Goal: Task Accomplishment & Management: Use online tool/utility

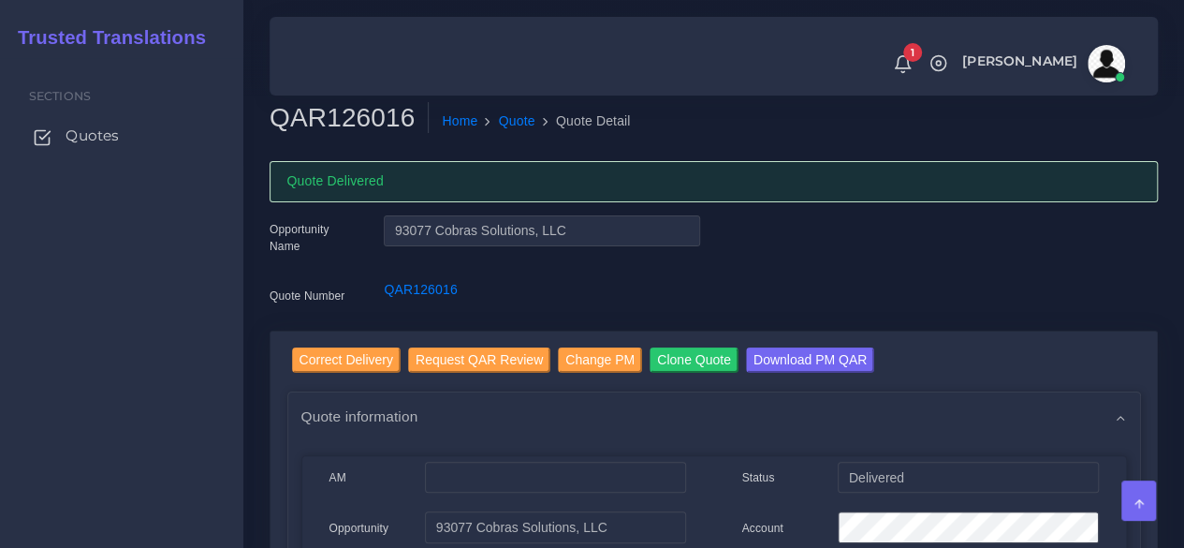
click at [88, 136] on span "Quotes" at bounding box center [92, 135] width 53 height 21
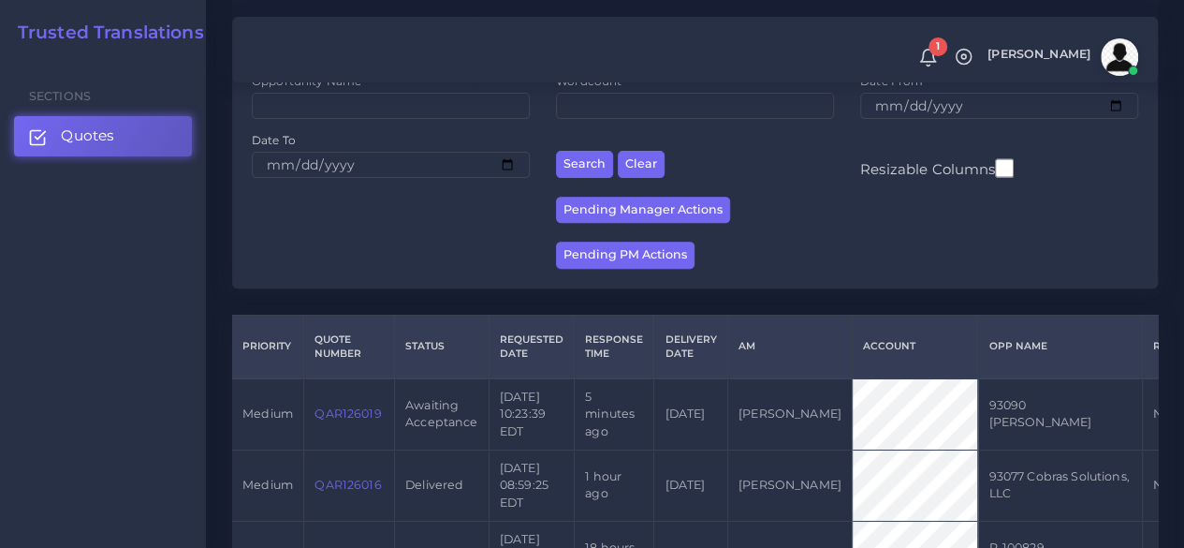
scroll to position [374, 0]
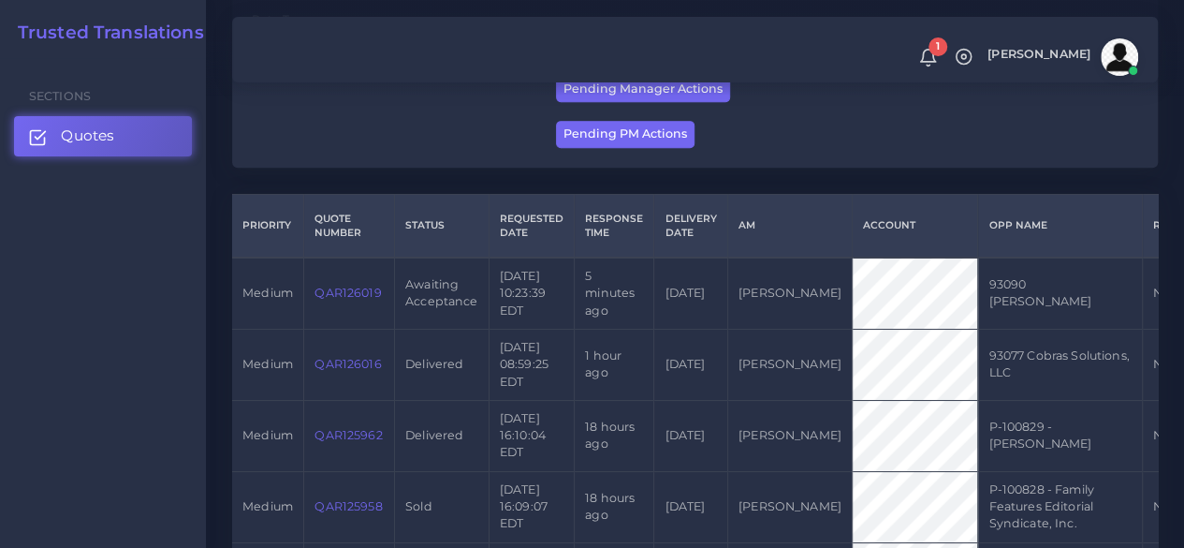
click at [350, 295] on link "QAR126019" at bounding box center [348, 292] width 66 height 14
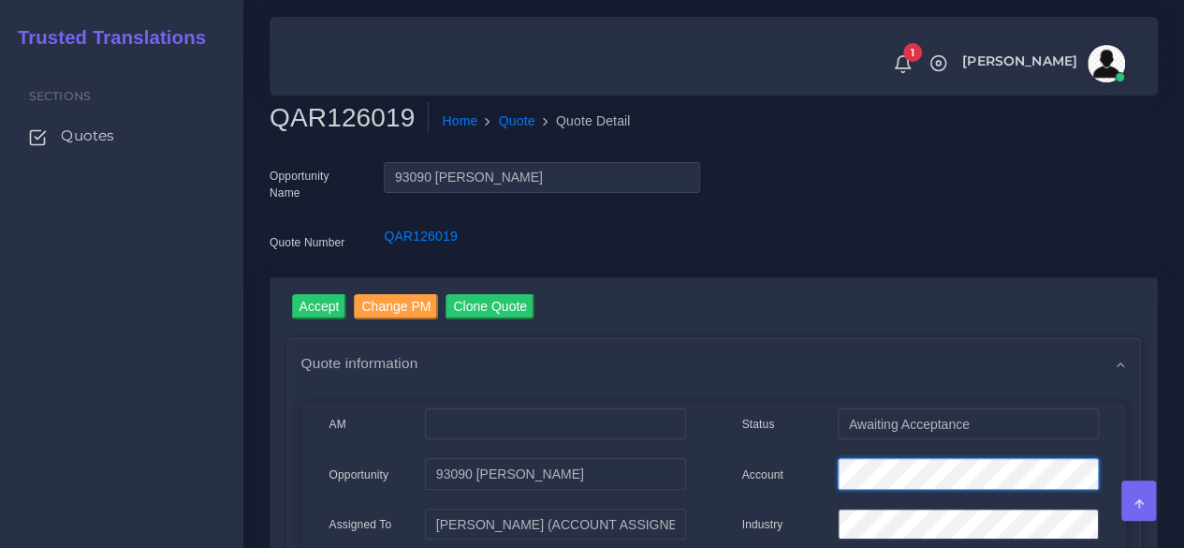
click at [769, 470] on div "Account" at bounding box center [920, 476] width 385 height 37
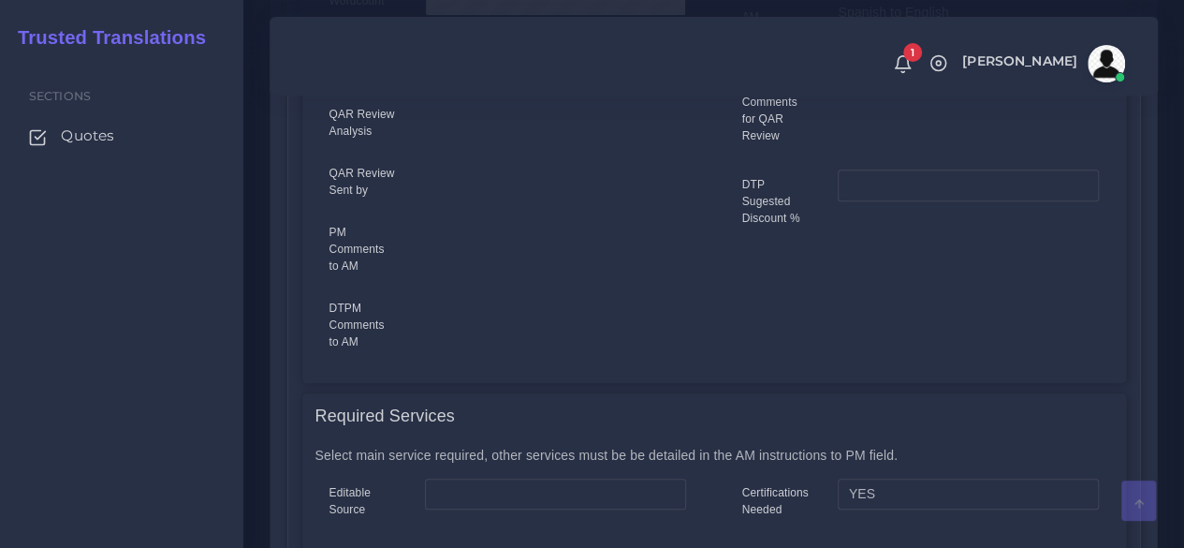
scroll to position [1030, 0]
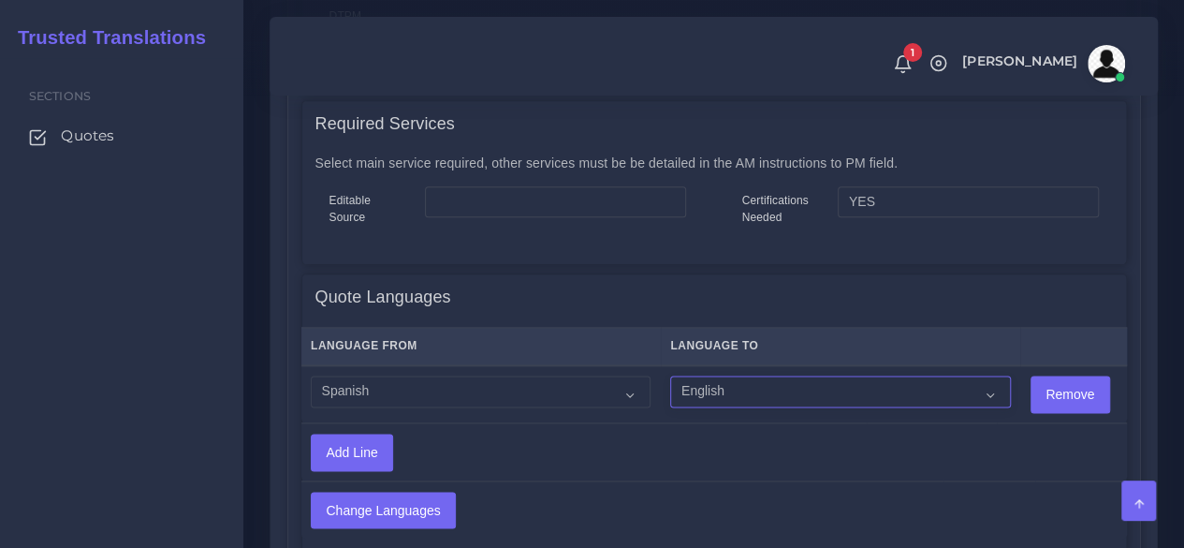
click at [811, 383] on select "Acoli Afar Afrikaans Akan Akateko Albanian American Sign Language (ASL) Amharic…" at bounding box center [840, 391] width 340 height 32
select select "14001"
click at [670, 376] on select "Acoli Afar Afrikaans Akan Akateko Albanian American Sign Language (ASL) Amharic…" at bounding box center [840, 391] width 340 height 32
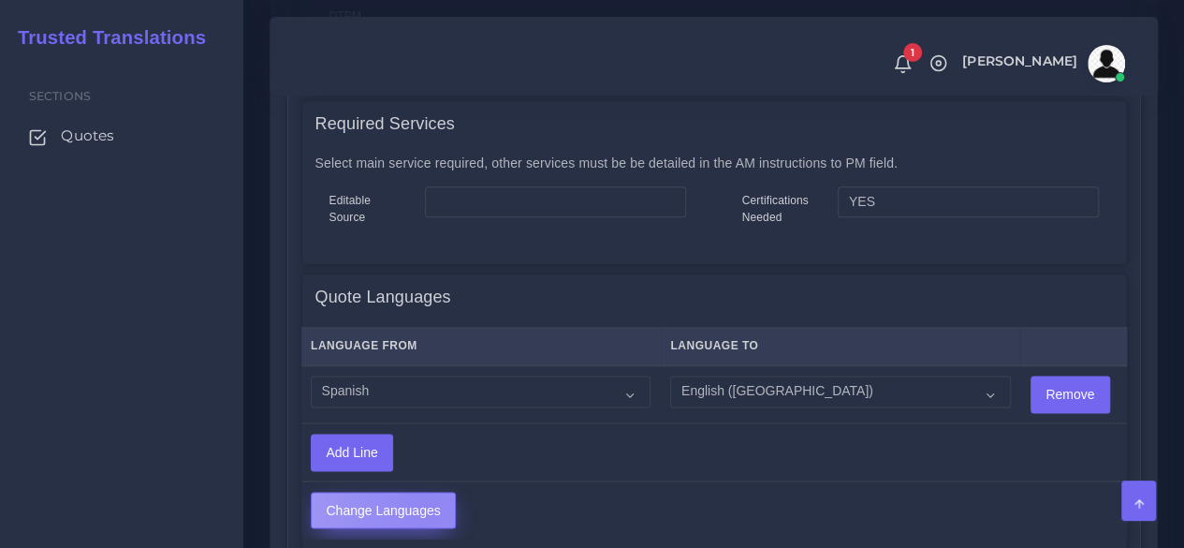
click at [427, 506] on input "Change Languages" at bounding box center [383, 510] width 143 height 36
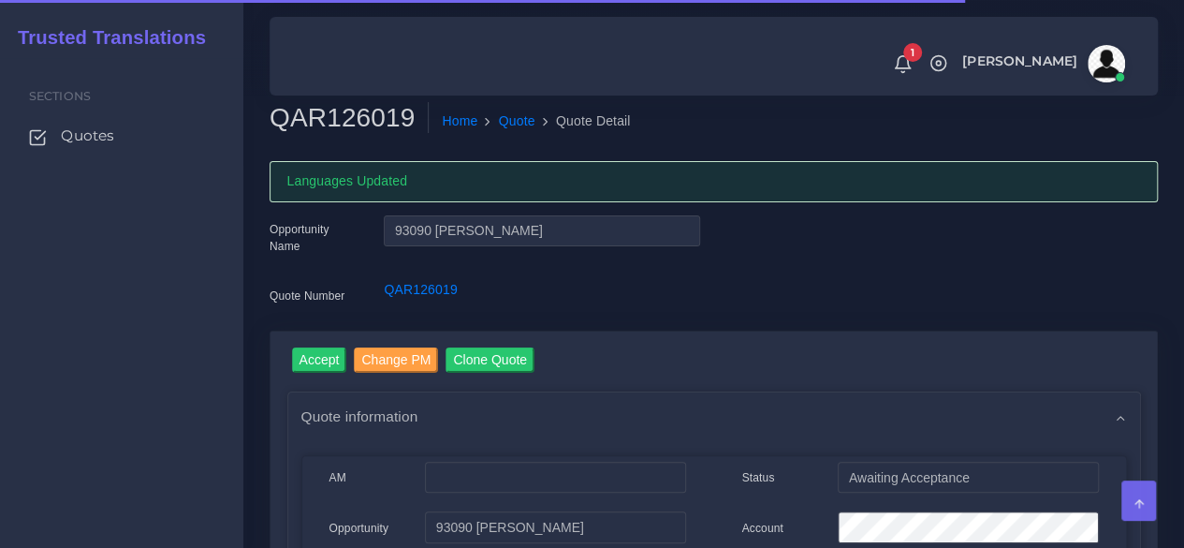
scroll to position [187, 0]
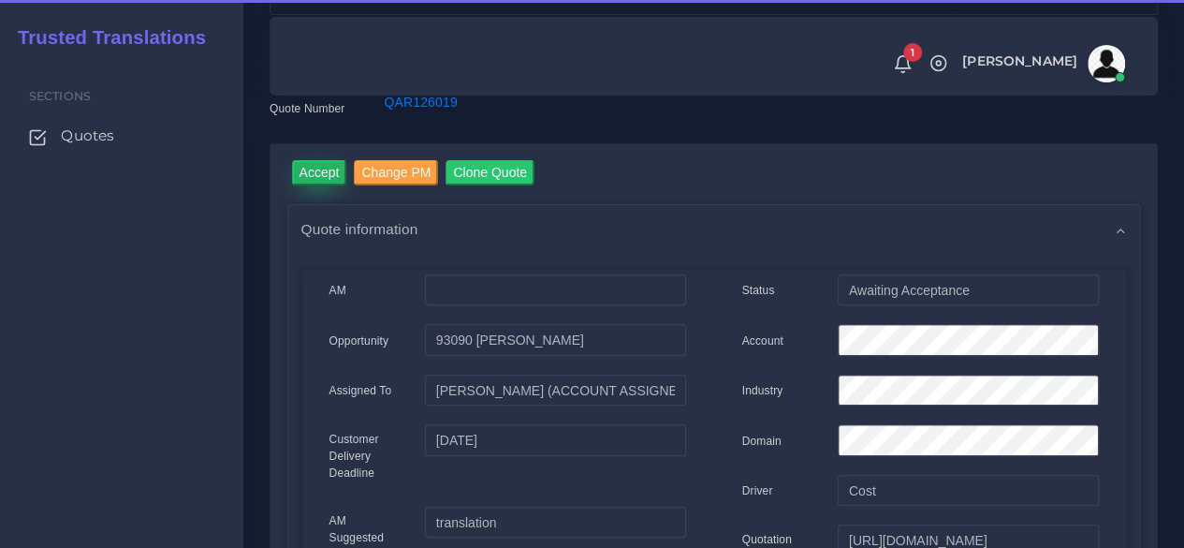
click at [314, 170] on input "Accept" at bounding box center [319, 172] width 55 height 25
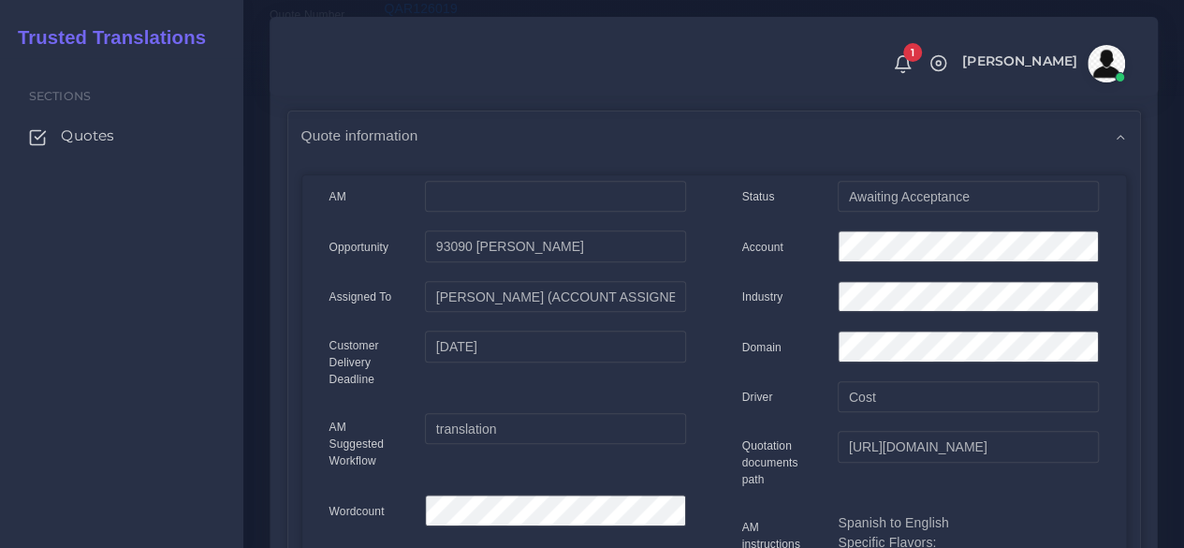
scroll to position [374, 0]
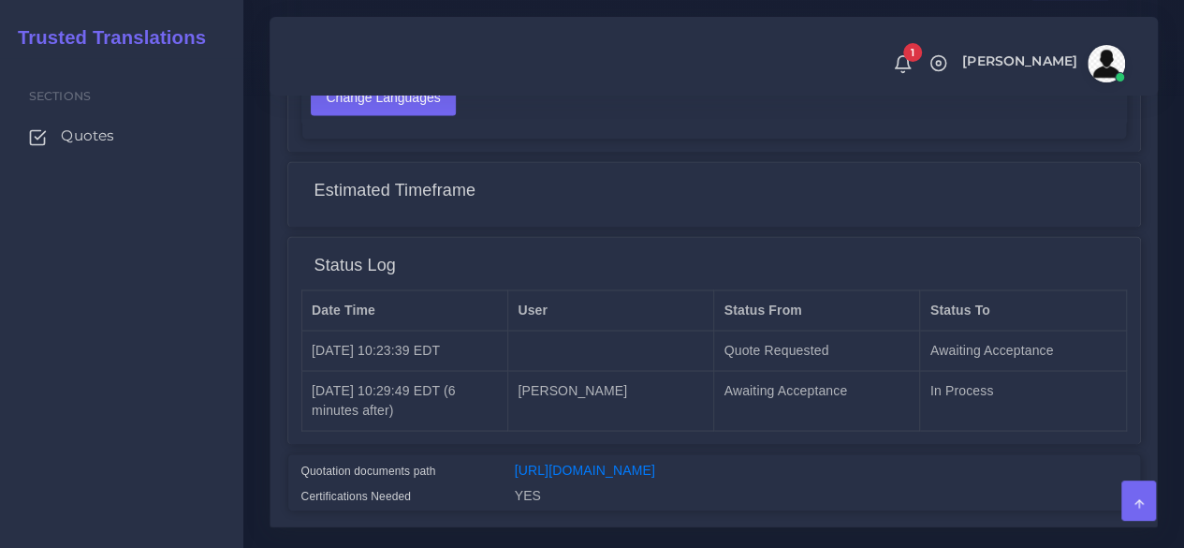
scroll to position [1574, 0]
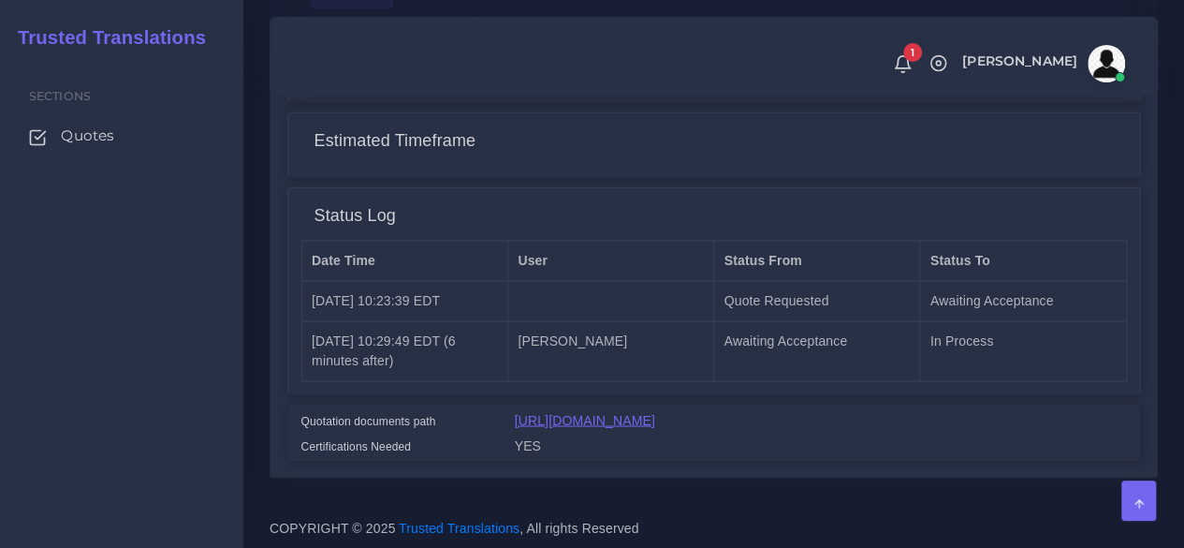
click at [534, 412] on link "[URL][DOMAIN_NAME]" at bounding box center [585, 419] width 140 height 15
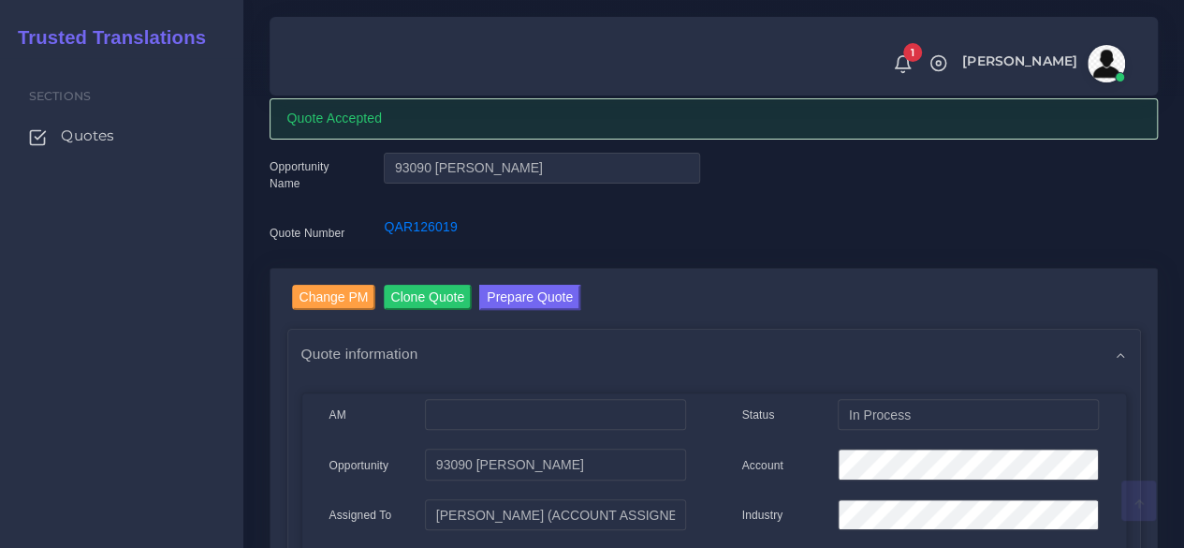
scroll to position [0, 0]
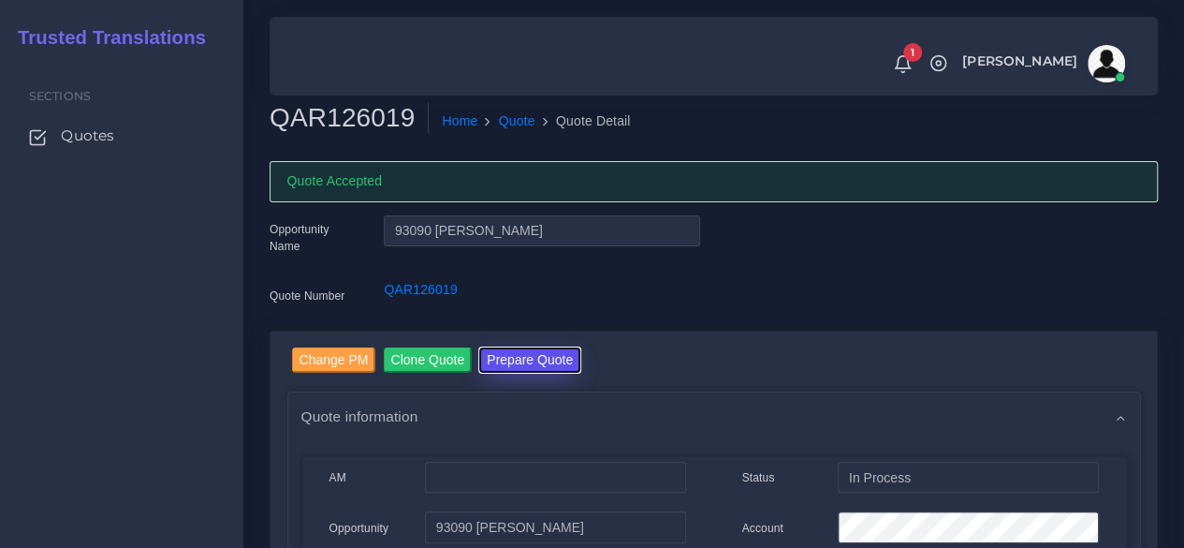
click at [521, 363] on button "Prepare Quote" at bounding box center [529, 359] width 101 height 25
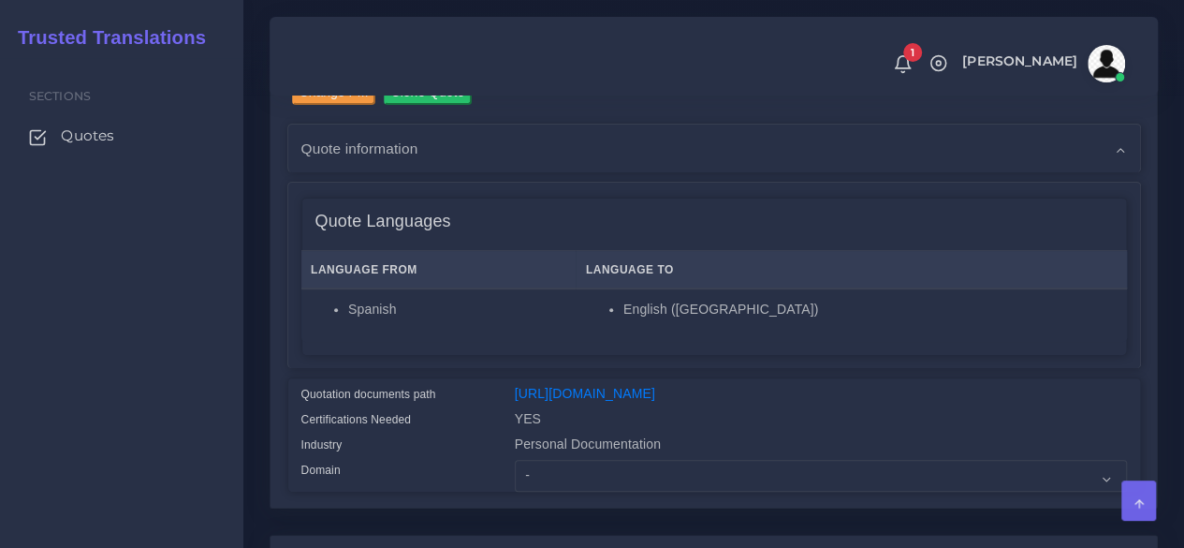
scroll to position [562, 0]
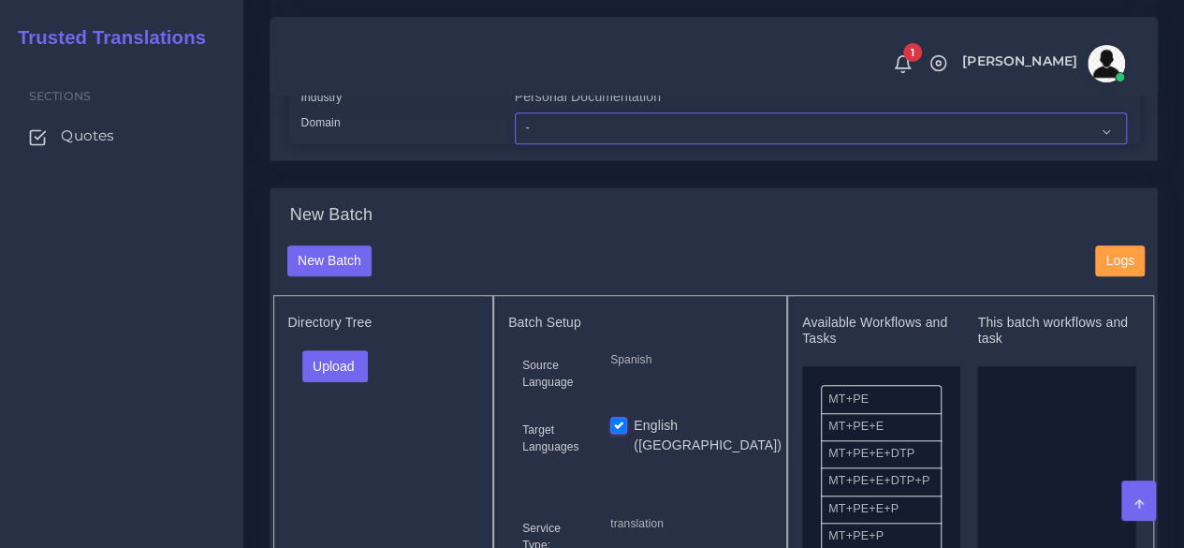
click at [569, 144] on select "- Advertising and Media Agriculture, Forestry and Fishing Architecture, Buildin…" at bounding box center [821, 128] width 612 height 32
select select "Healthcare and Health Sciences"
click at [515, 144] on select "- Advertising and Media Agriculture, Forestry and Fishing Architecture, Buildin…" at bounding box center [821, 128] width 612 height 32
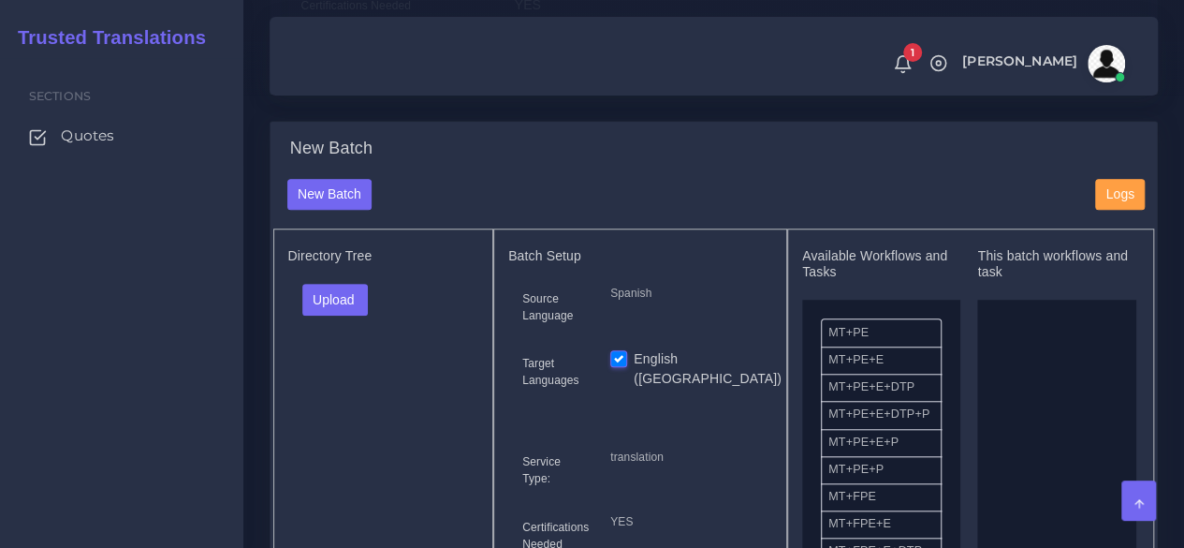
scroll to position [749, 0]
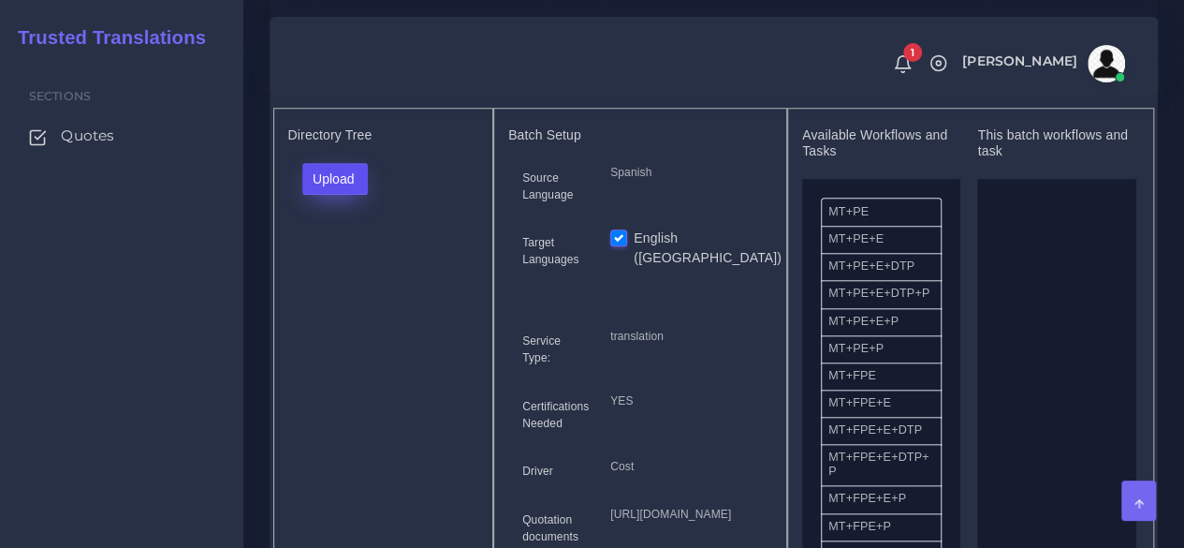
click at [358, 195] on button "Upload" at bounding box center [335, 179] width 66 height 32
click at [347, 261] on label "Files" at bounding box center [367, 249] width 129 height 23
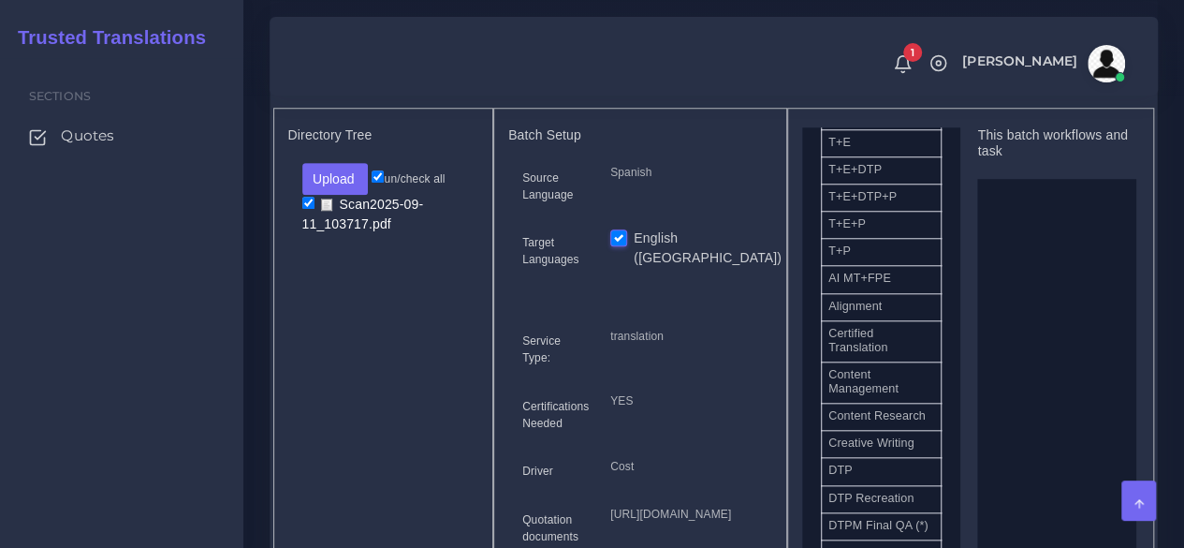
scroll to position [468, 0]
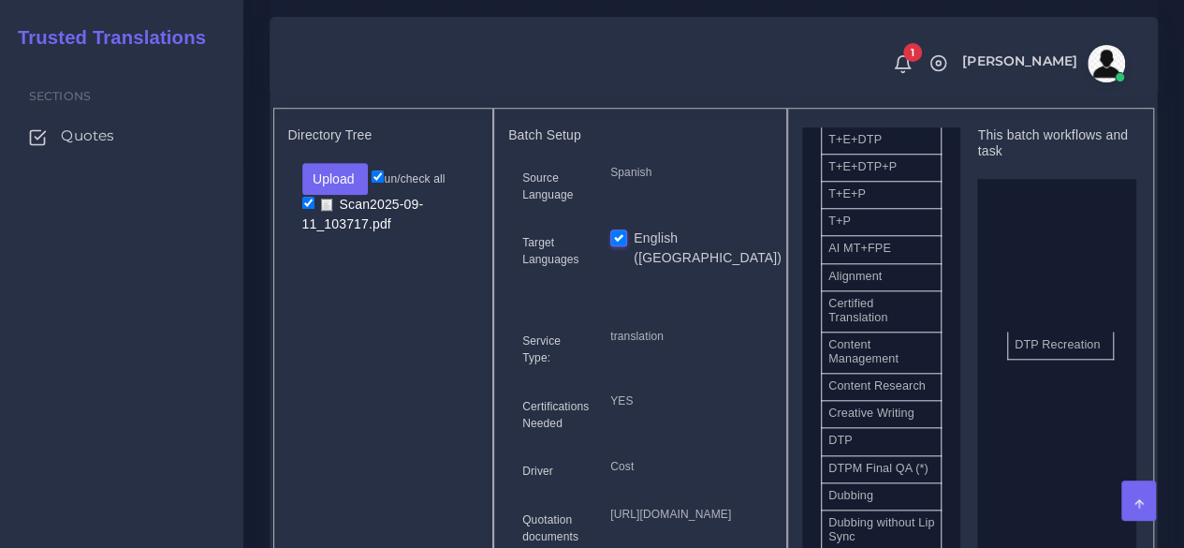
drag, startPoint x: 877, startPoint y: 521, endPoint x: 1006, endPoint y: 390, distance: 184.0
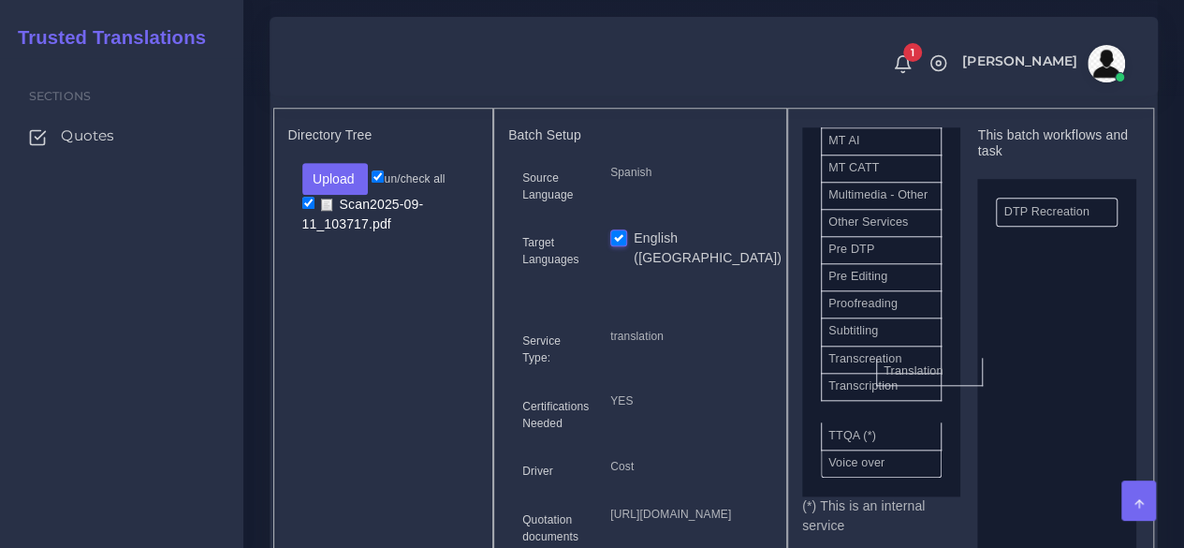
scroll to position [1048, 0]
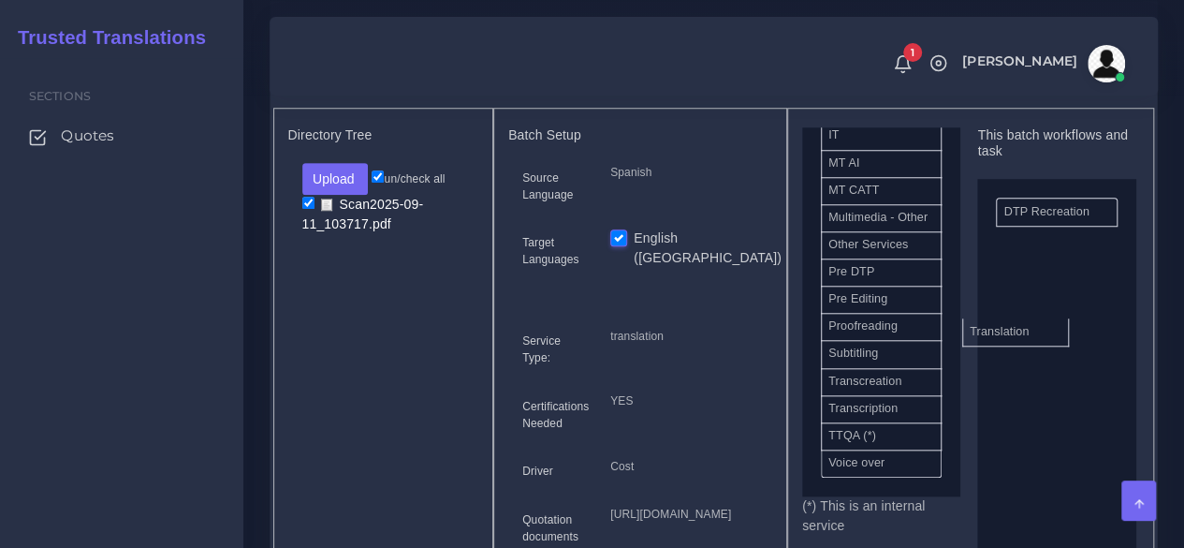
drag, startPoint x: 893, startPoint y: 438, endPoint x: 1034, endPoint y: 360, distance: 161.3
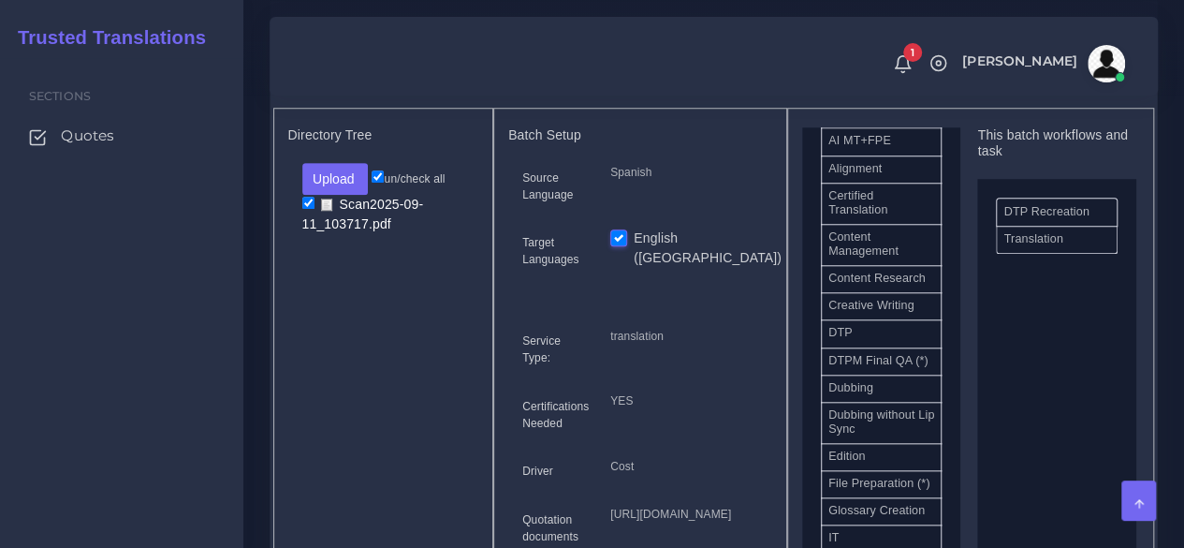
scroll to position [580, 0]
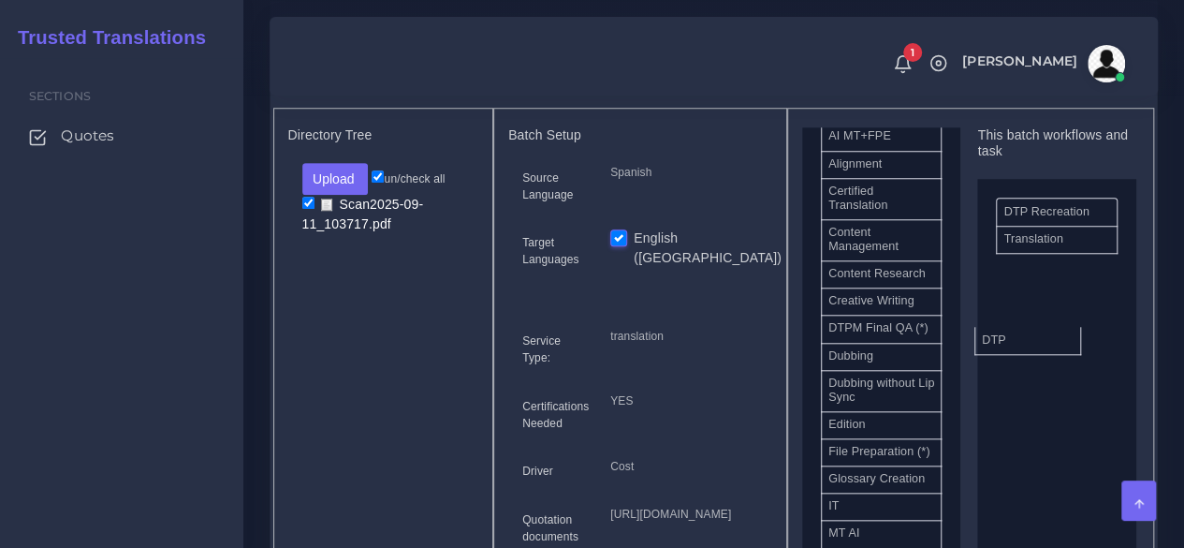
drag, startPoint x: 912, startPoint y: 377, endPoint x: 1065, endPoint y: 369, distance: 153.7
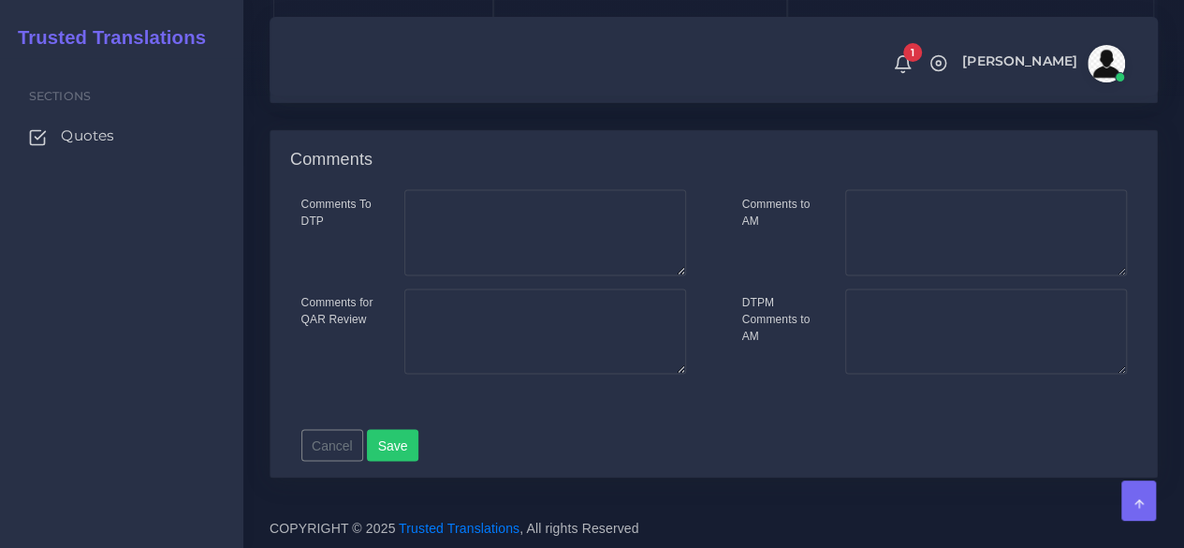
scroll to position [1404, 0]
click at [316, 73] on button "Save new batch" at bounding box center [330, 57] width 115 height 32
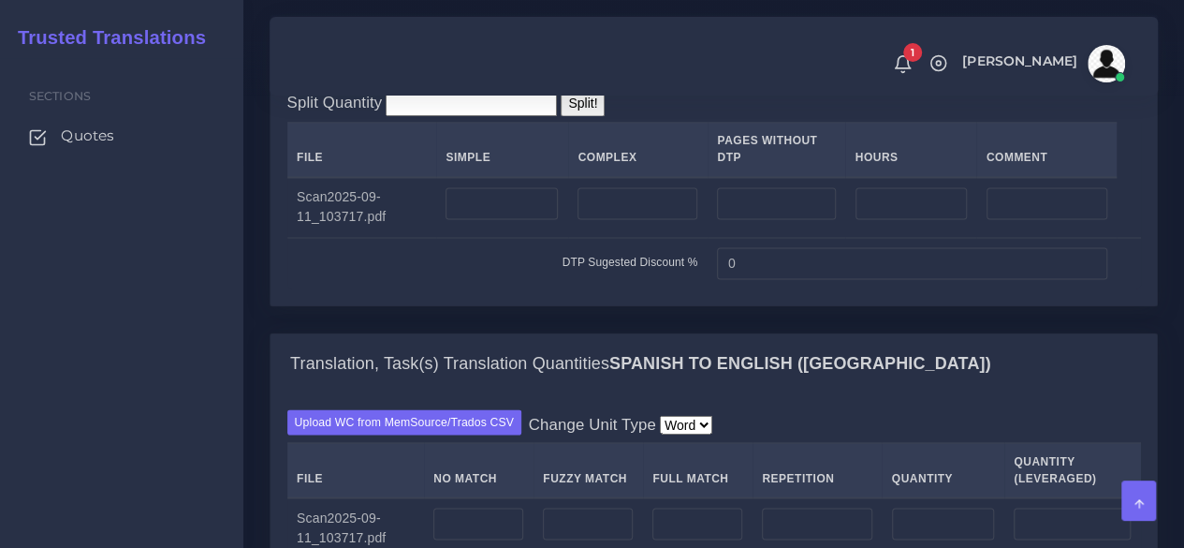
scroll to position [1591, 0]
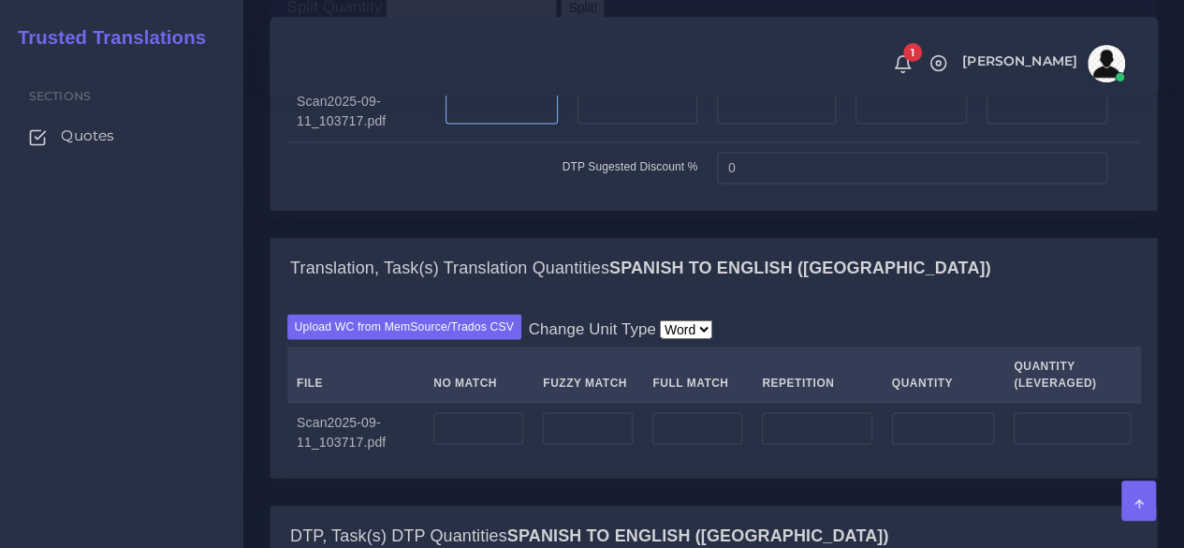
click at [543, 124] on input "number" at bounding box center [502, 108] width 112 height 32
click at [620, 124] on input "number" at bounding box center [638, 108] width 120 height 32
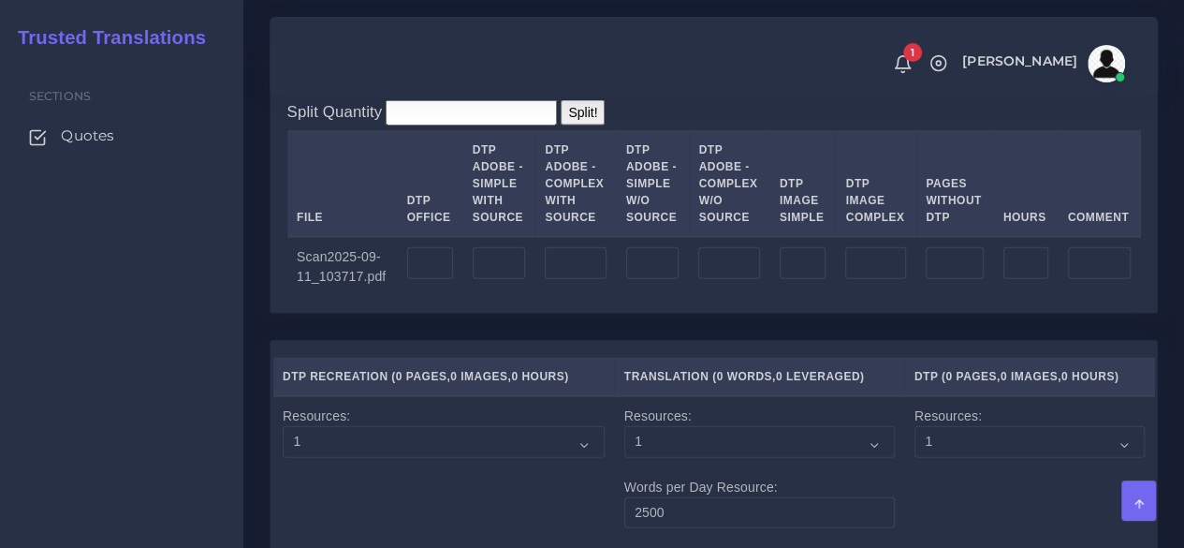
scroll to position [2153, 0]
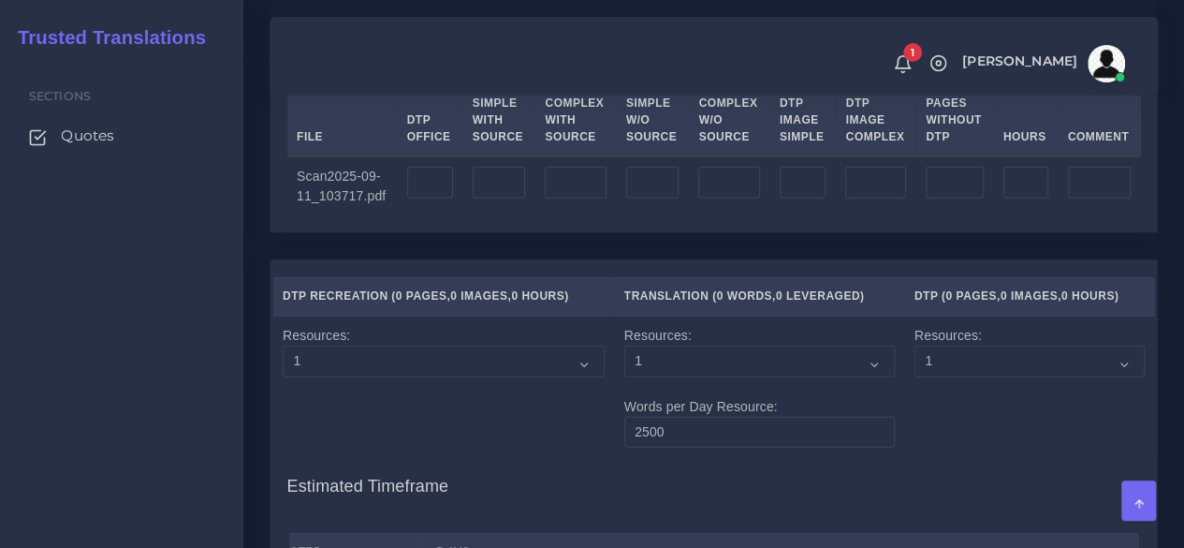
type input "16"
click at [440, 198] on input "number" at bounding box center [430, 183] width 46 height 32
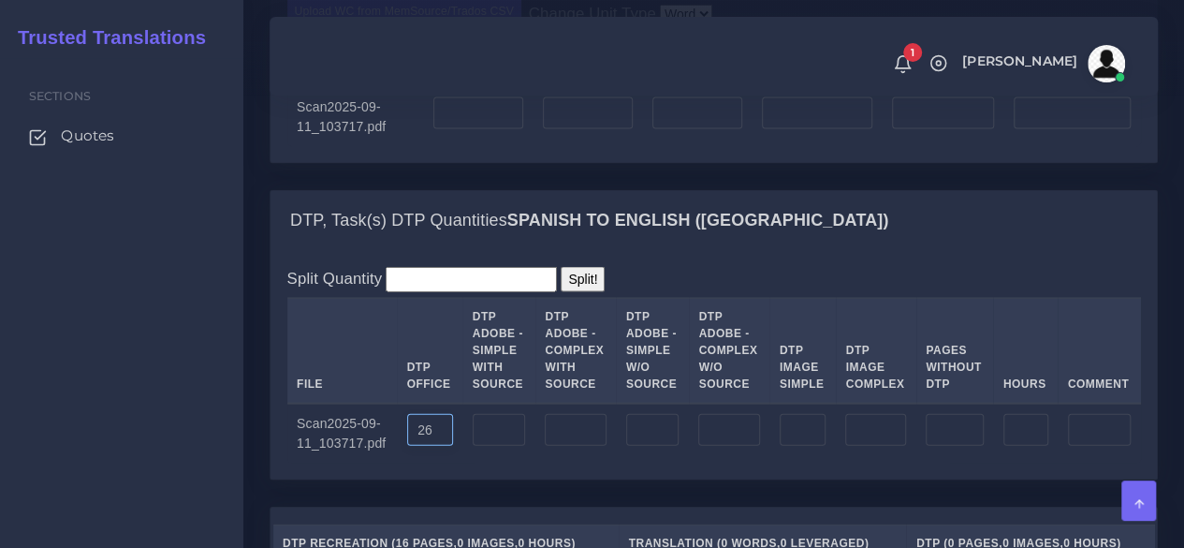
scroll to position [1872, 0]
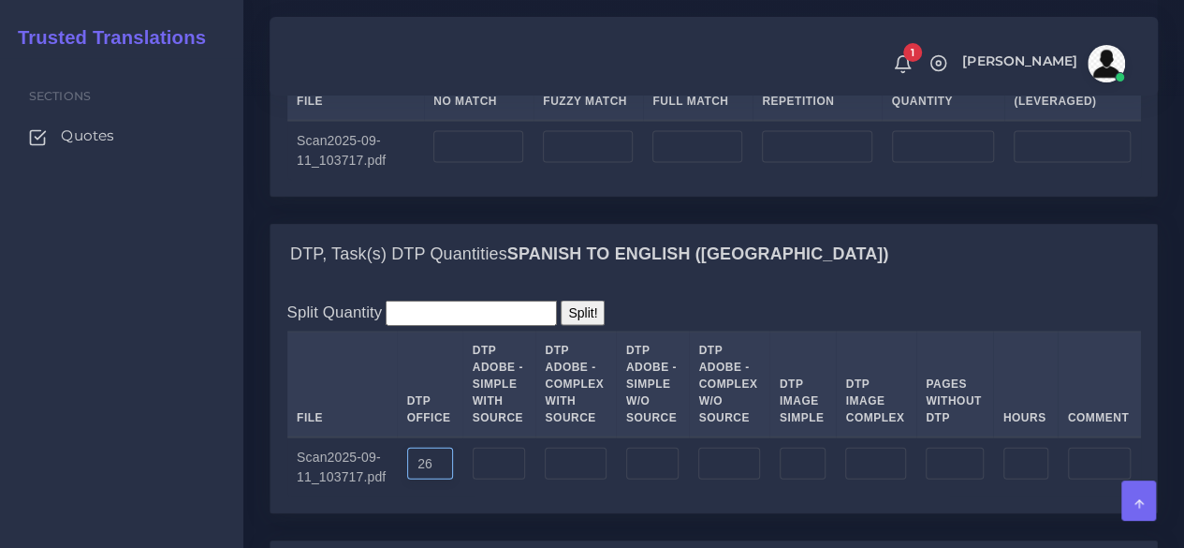
type input "26"
click at [509, 163] on input "number" at bounding box center [478, 147] width 90 height 32
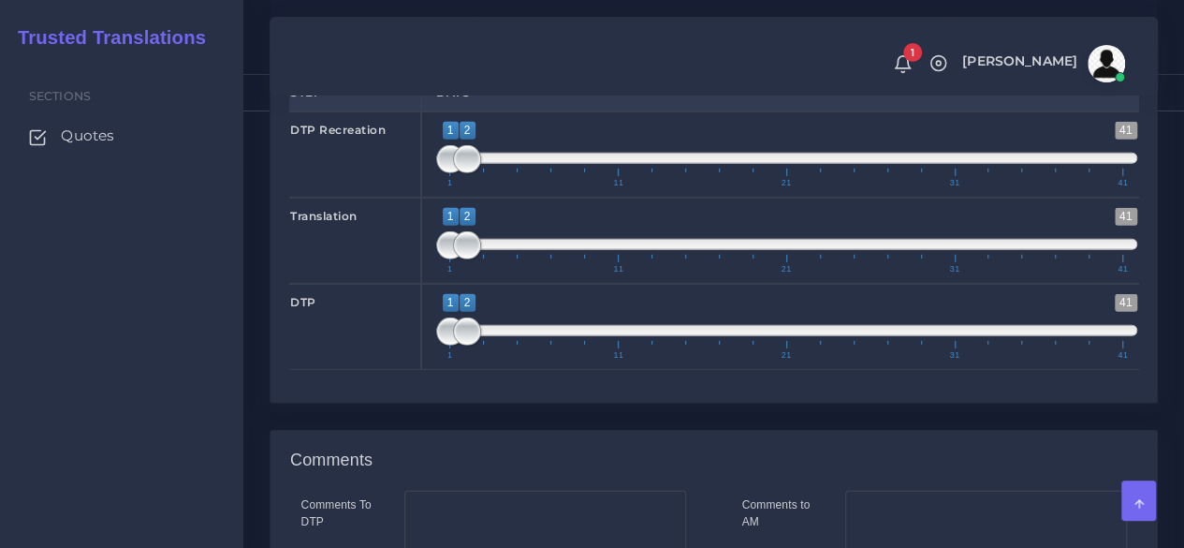
scroll to position [2621, 0]
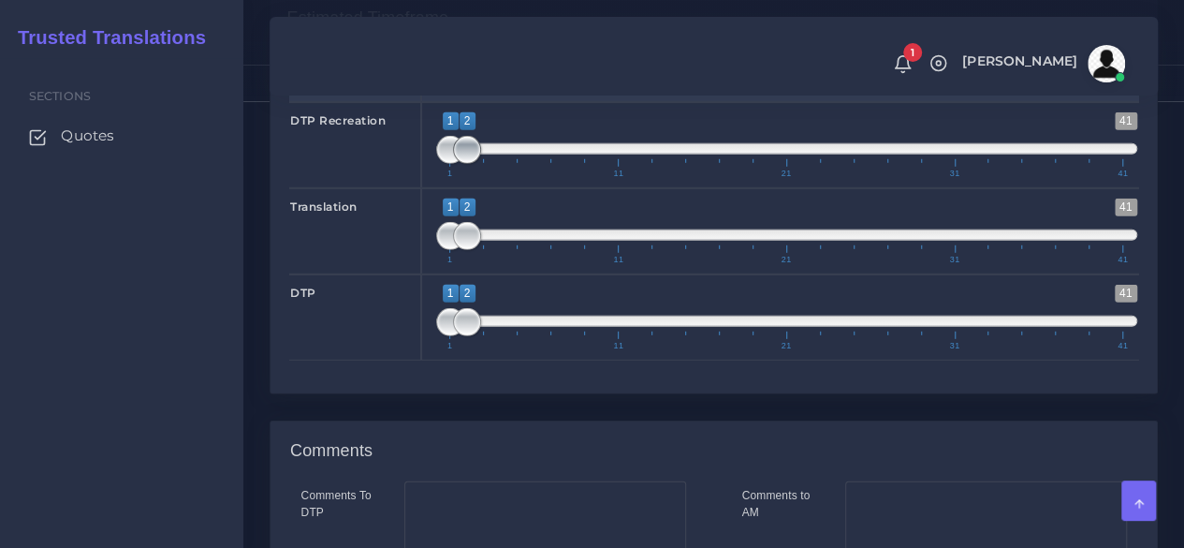
type input "5750"
type input "1;1"
drag, startPoint x: 474, startPoint y: 276, endPoint x: 450, endPoint y: 278, distance: 23.5
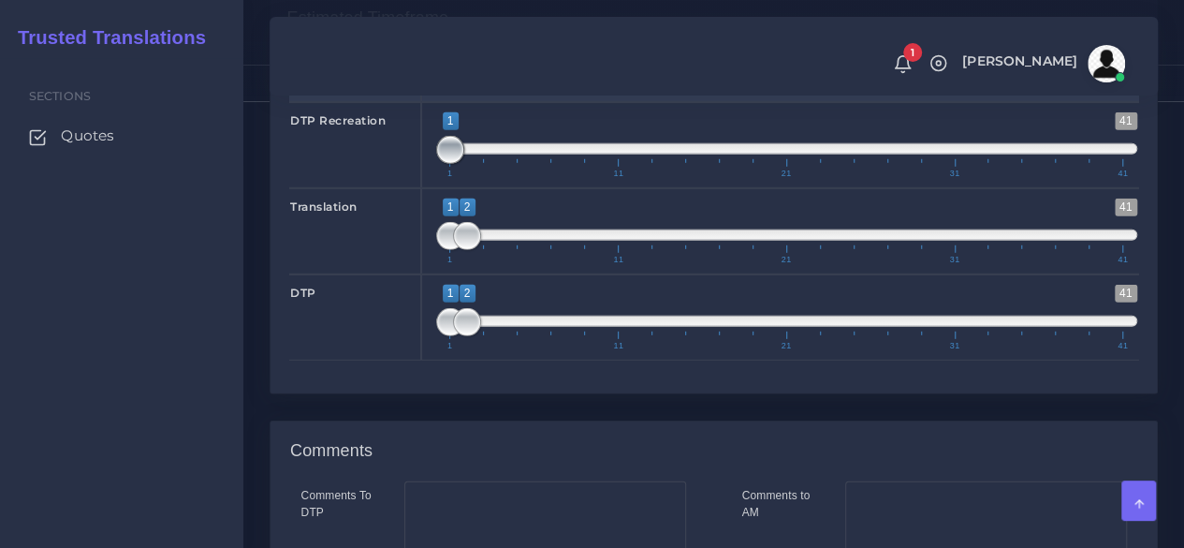
click at [450, 164] on span at bounding box center [450, 150] width 28 height 28
type input "1;3"
drag, startPoint x: 465, startPoint y: 356, endPoint x: 479, endPoint y: 356, distance: 14.0
click at [479, 250] on span at bounding box center [484, 236] width 28 height 28
click at [479, 336] on span at bounding box center [484, 322] width 28 height 28
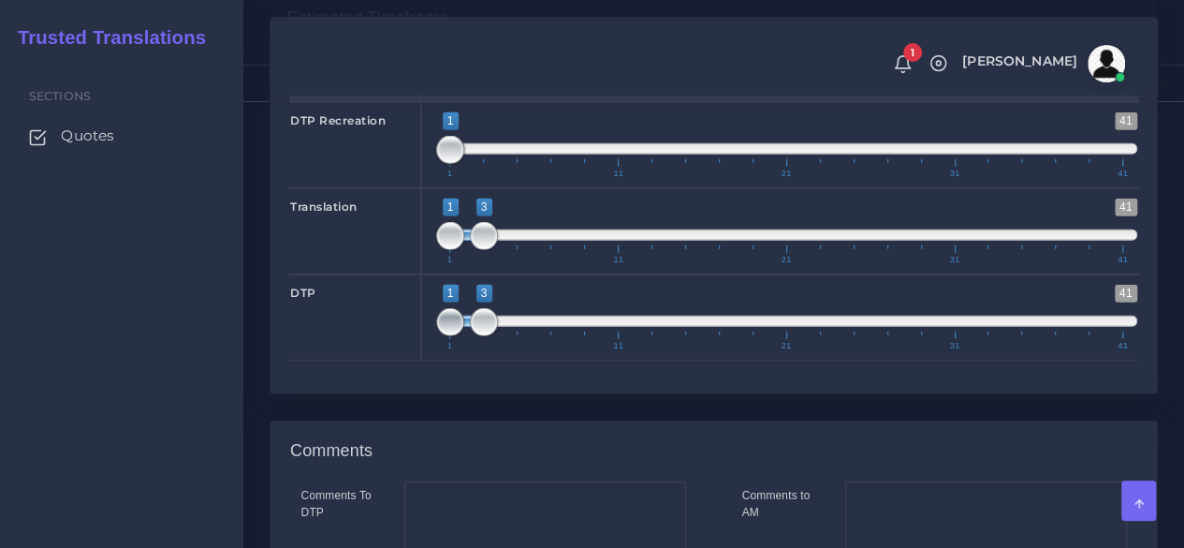
type input "3;3"
drag, startPoint x: 452, startPoint y: 440, endPoint x: 503, endPoint y: 435, distance: 50.8
click at [503, 350] on span "1 41 3 3 3 — 3 1 11 21 31 41" at bounding box center [786, 318] width 701 height 66
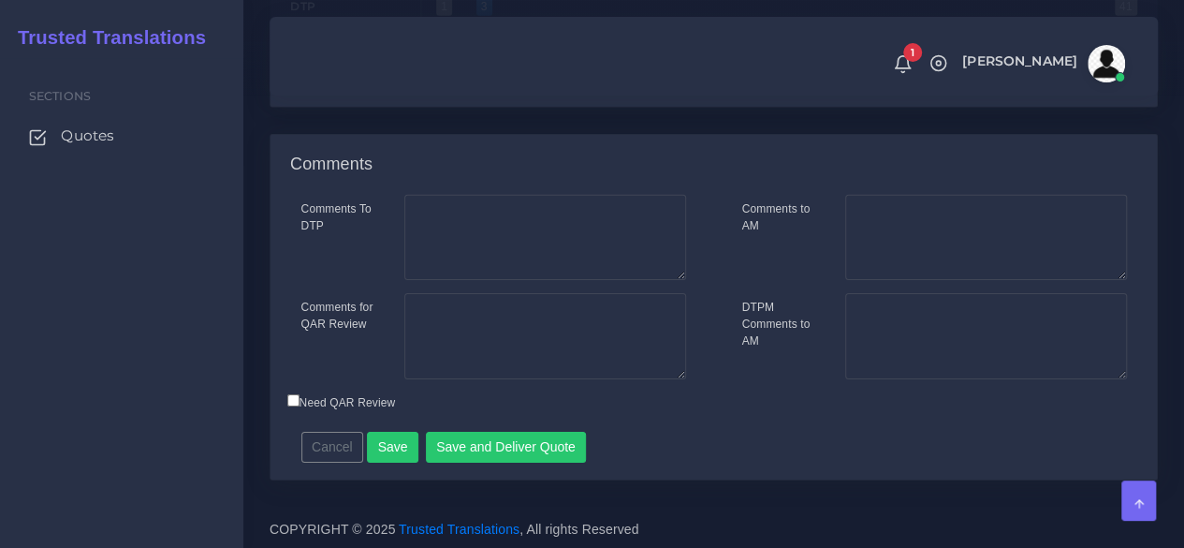
scroll to position [2995, 0]
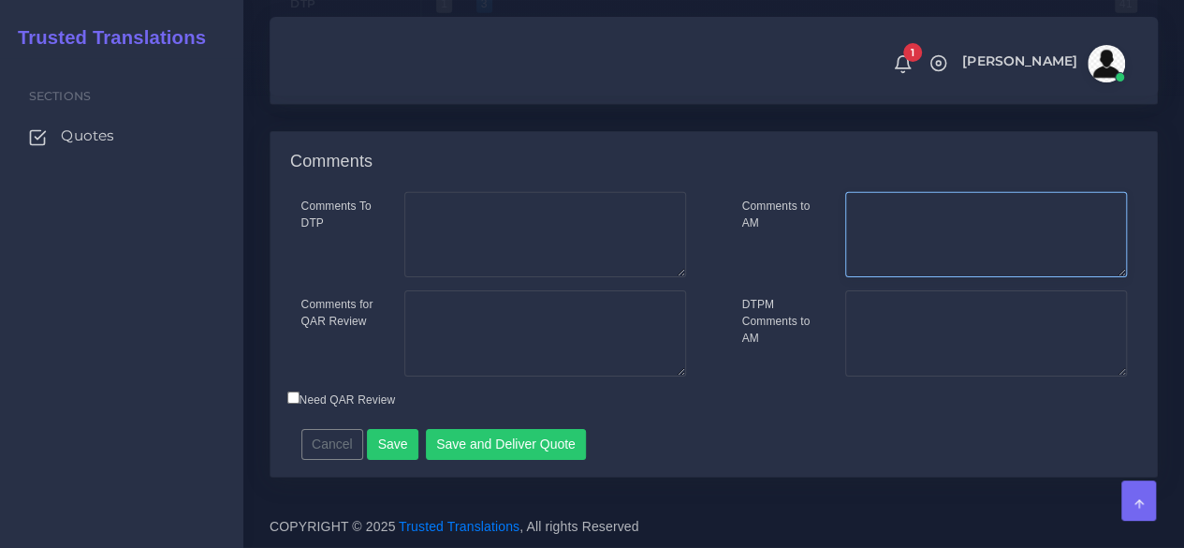
click at [901, 242] on textarea "Comments to AM" at bounding box center [986, 235] width 282 height 86
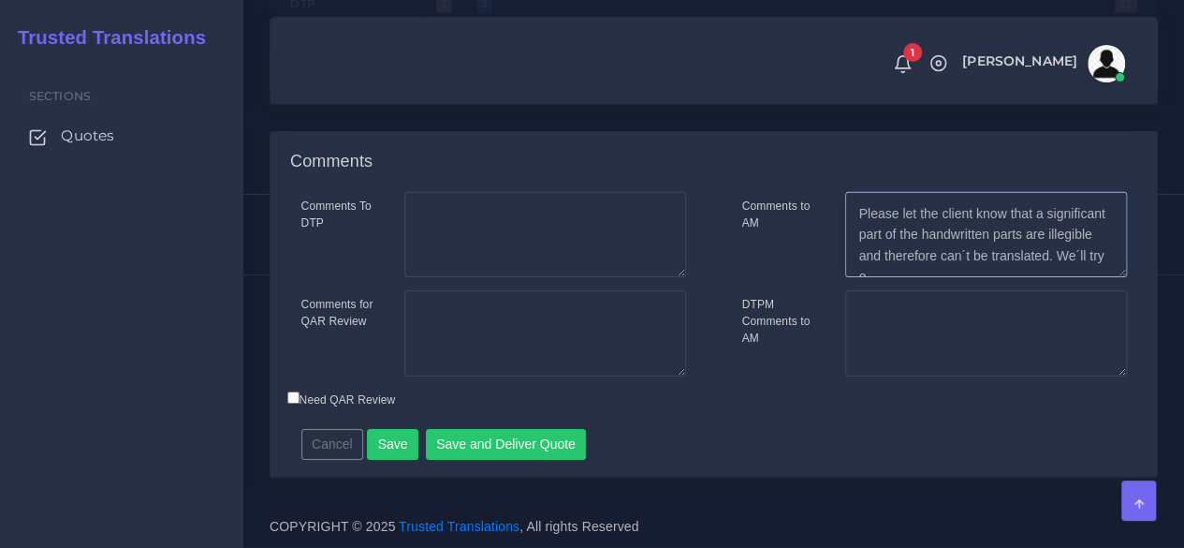
scroll to position [8, 0]
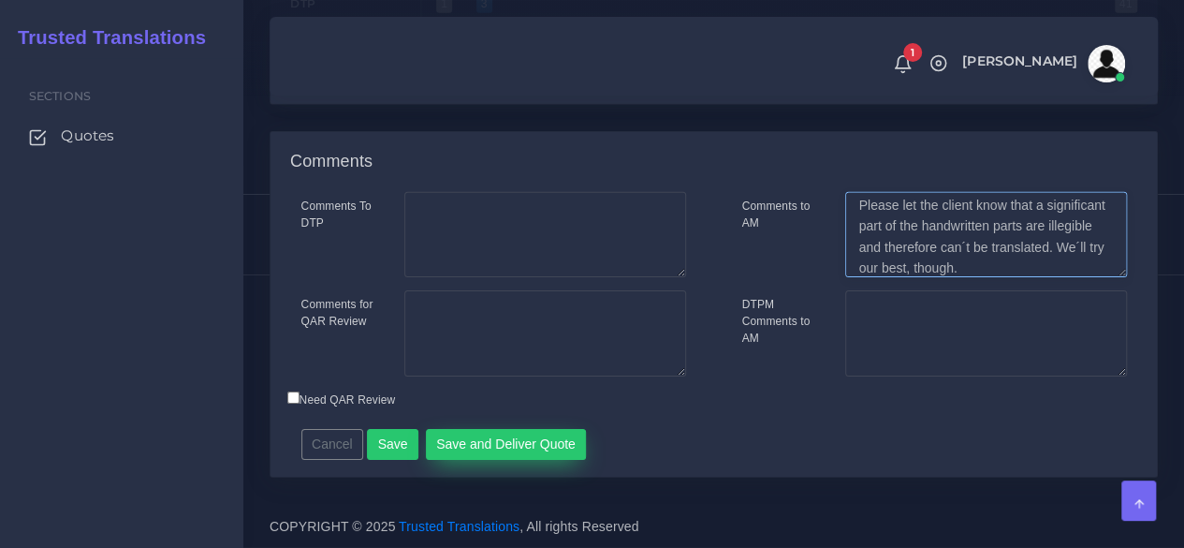
type textarea "Please let the client know that a significant part of the handwritten parts are…"
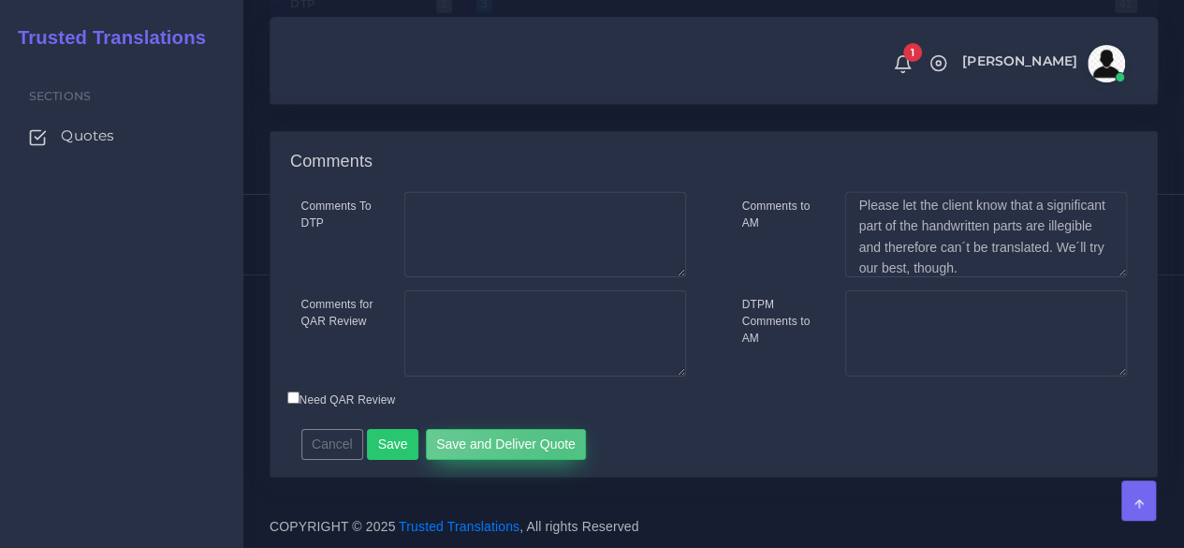
click at [553, 461] on button "Save and Deliver Quote" at bounding box center [506, 445] width 161 height 32
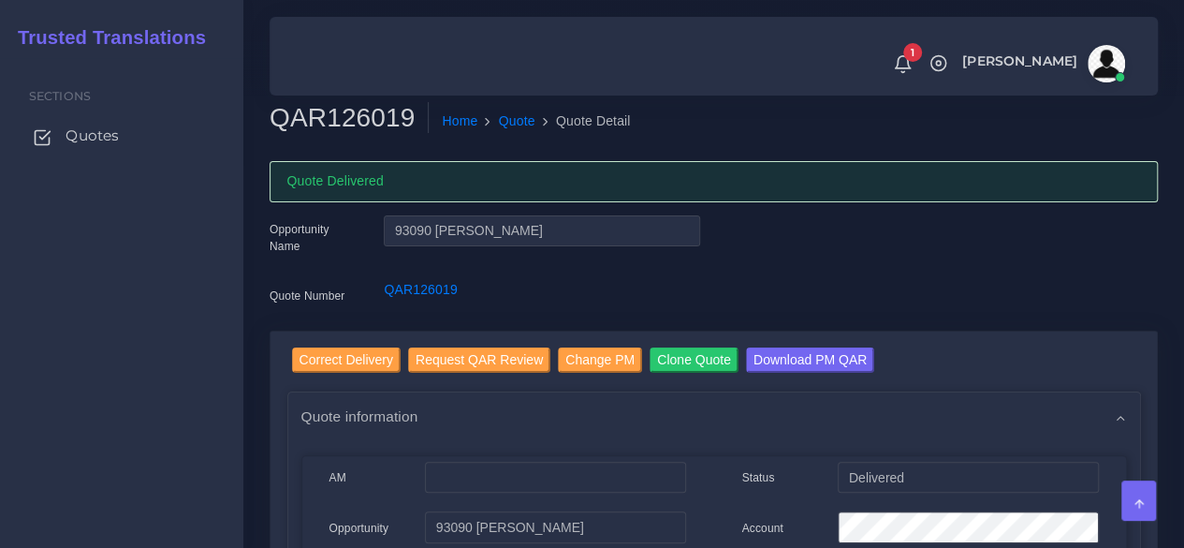
click at [115, 130] on span "Quotes" at bounding box center [92, 135] width 53 height 21
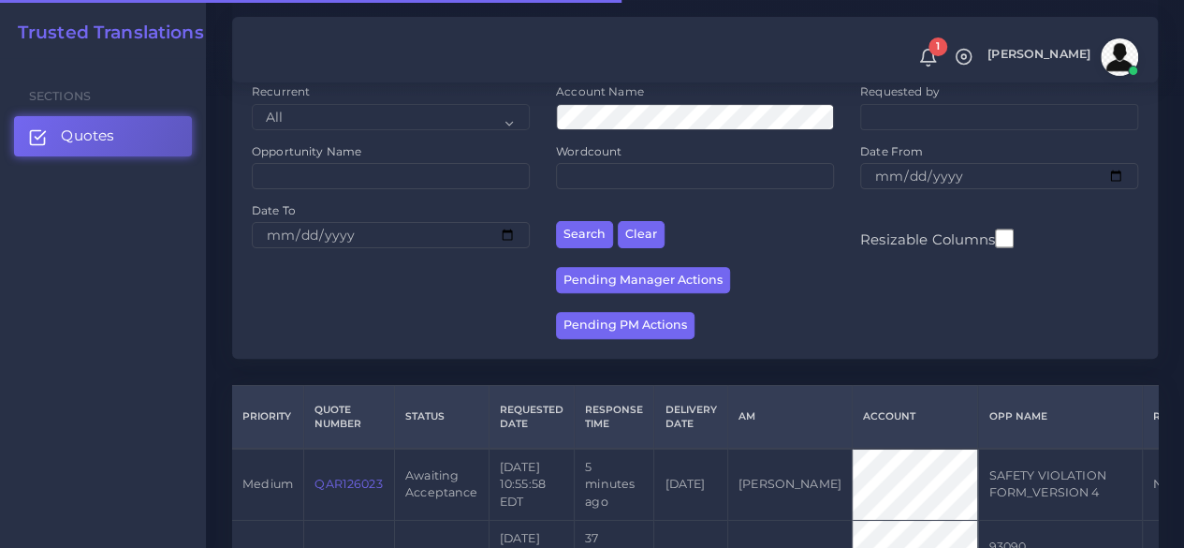
scroll to position [374, 0]
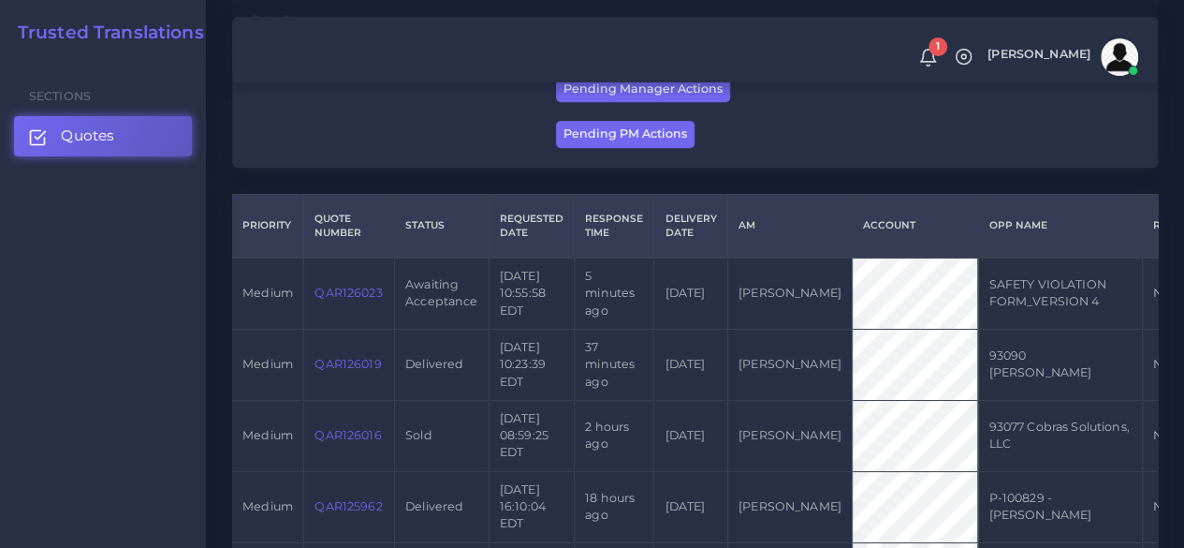
click at [370, 300] on link "QAR126023" at bounding box center [348, 292] width 67 height 14
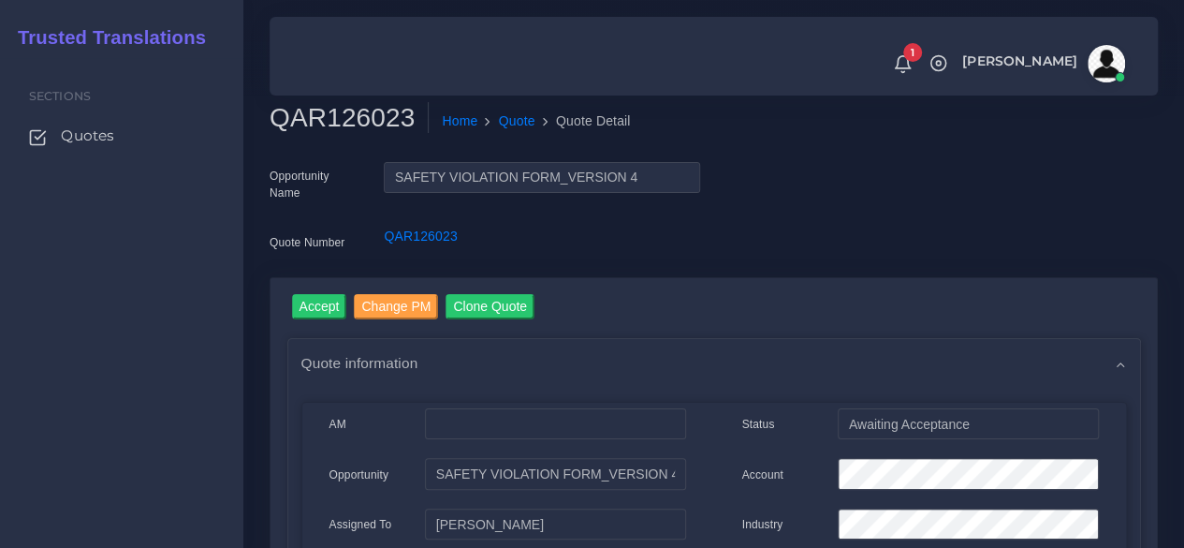
click at [304, 114] on h2 "QAR126023" at bounding box center [349, 118] width 159 height 32
copy h2 "QAR126023"
click at [328, 308] on input "Accept" at bounding box center [319, 306] width 55 height 25
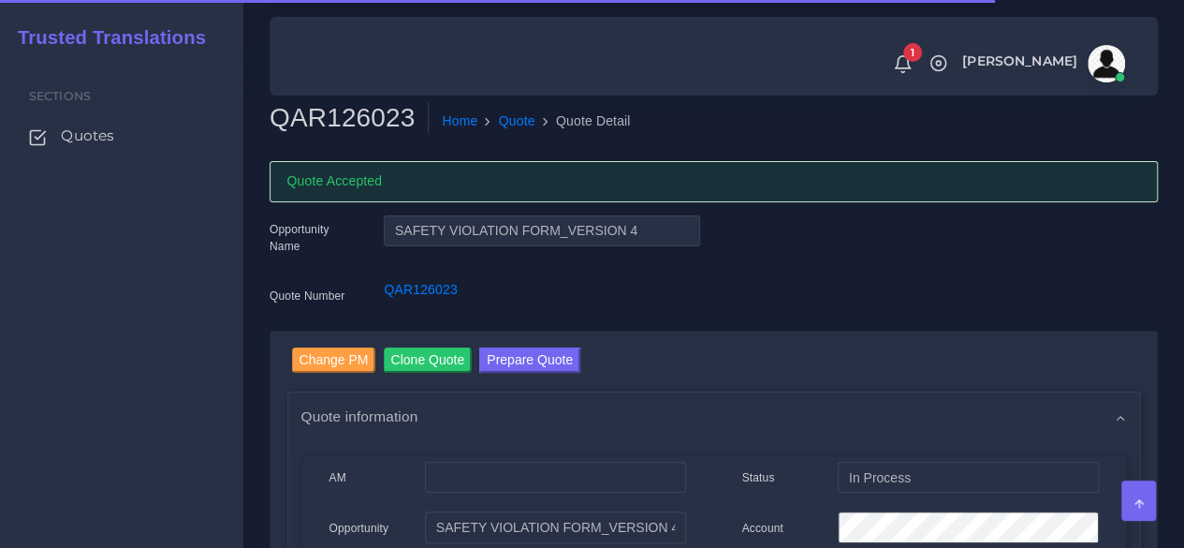
scroll to position [94, 0]
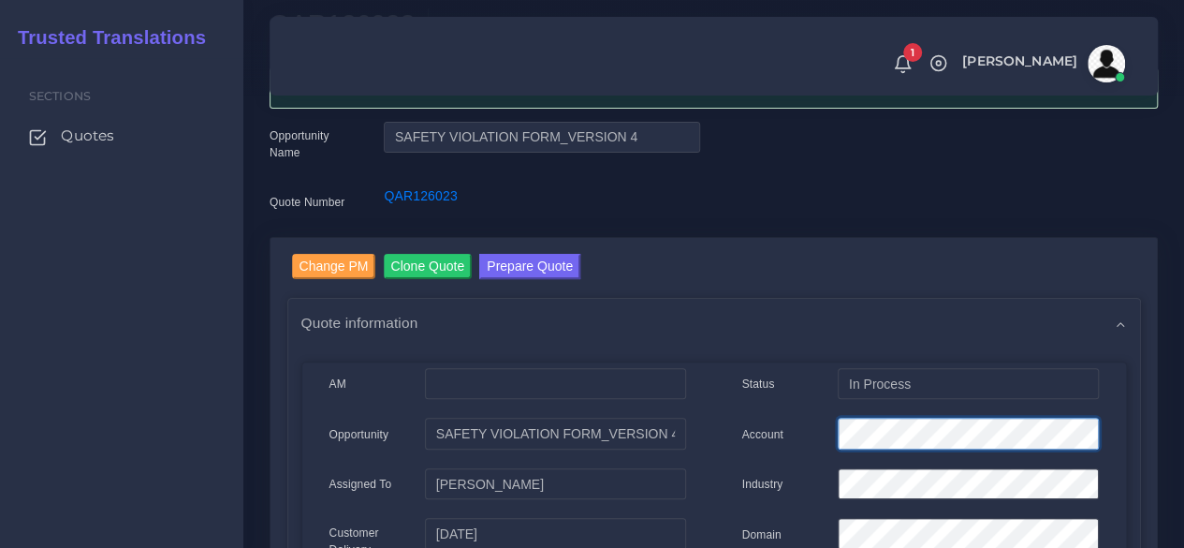
click at [783, 433] on div "Account" at bounding box center [920, 435] width 385 height 37
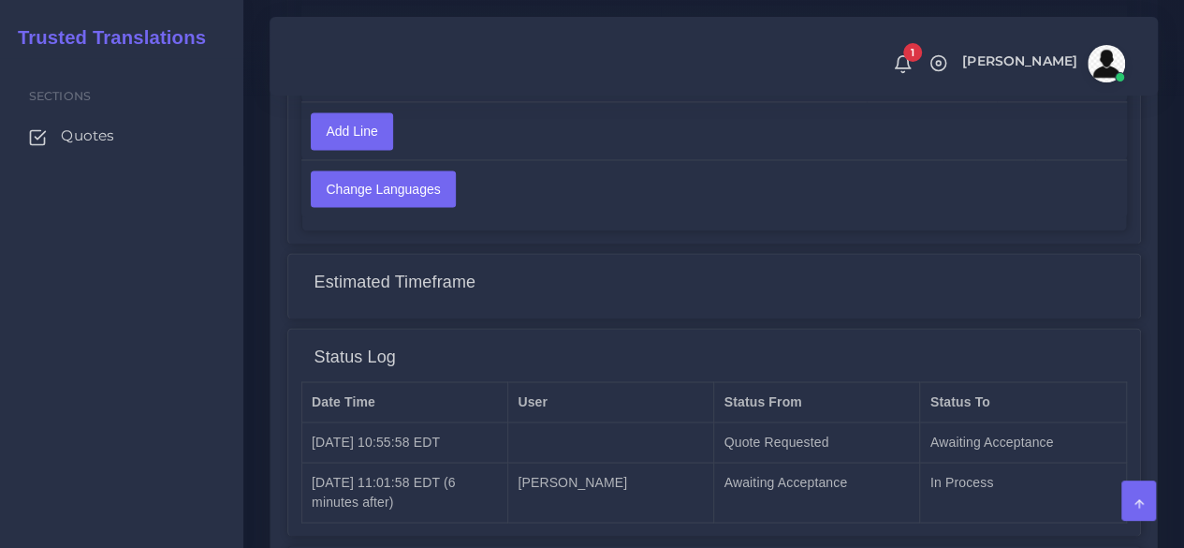
scroll to position [1574, 0]
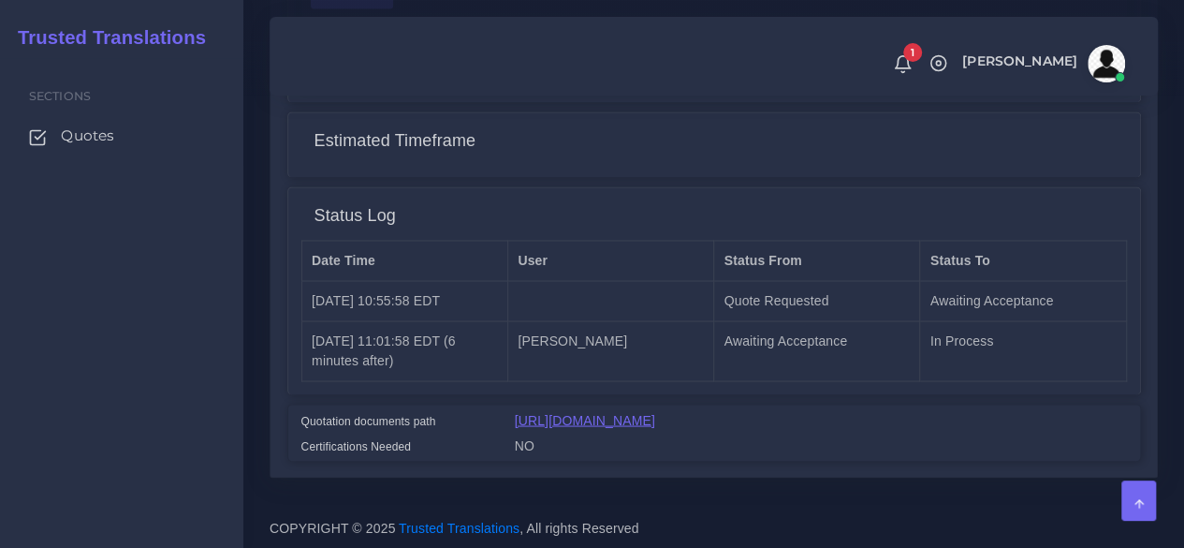
click at [542, 412] on link "[URL][DOMAIN_NAME]" at bounding box center [585, 419] width 140 height 15
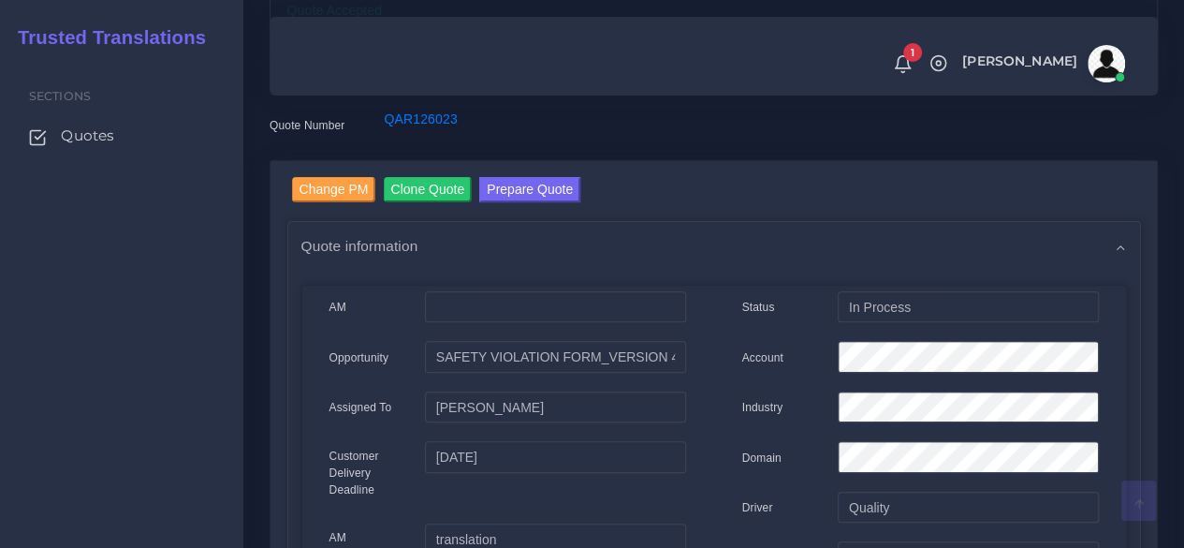
scroll to position [0, 0]
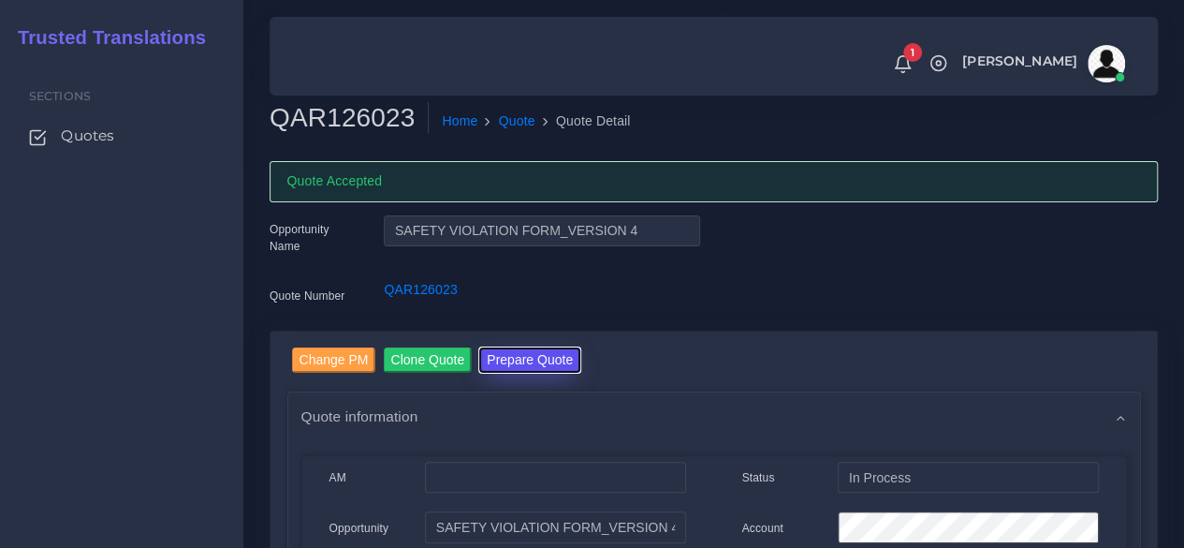
click at [507, 359] on button "Prepare Quote" at bounding box center [529, 359] width 101 height 25
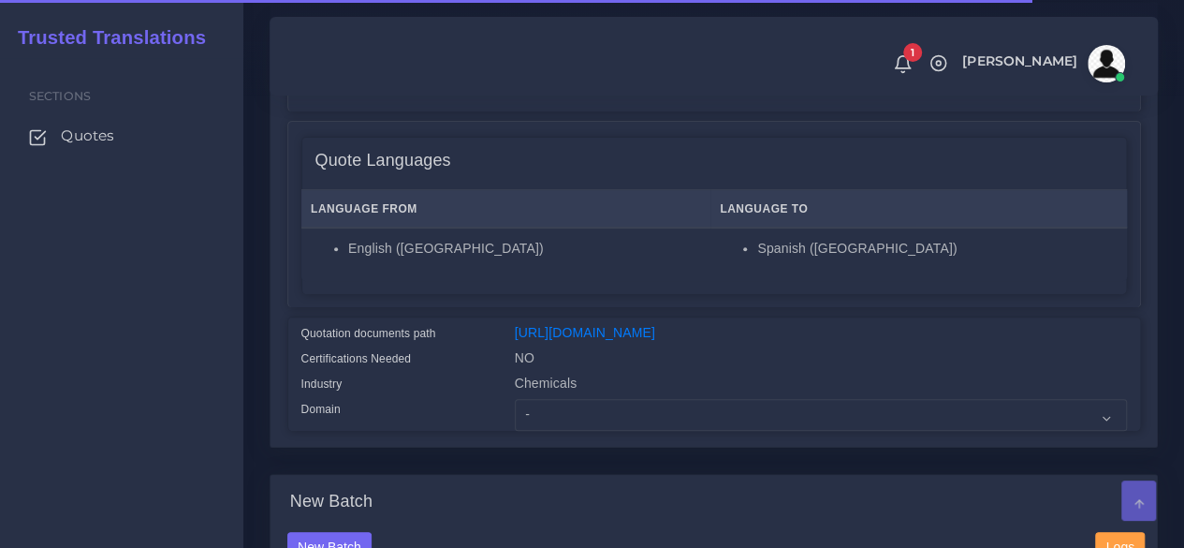
scroll to position [468, 0]
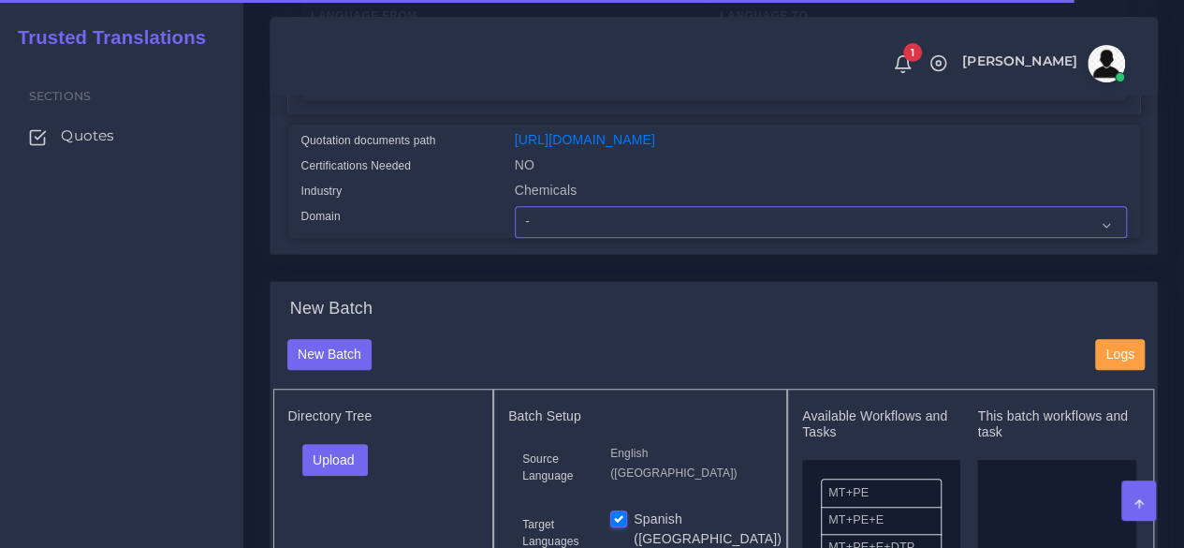
click at [573, 238] on select "- Advertising and Media Agriculture, Forestry and Fishing Architecture, Buildin…" at bounding box center [821, 222] width 612 height 32
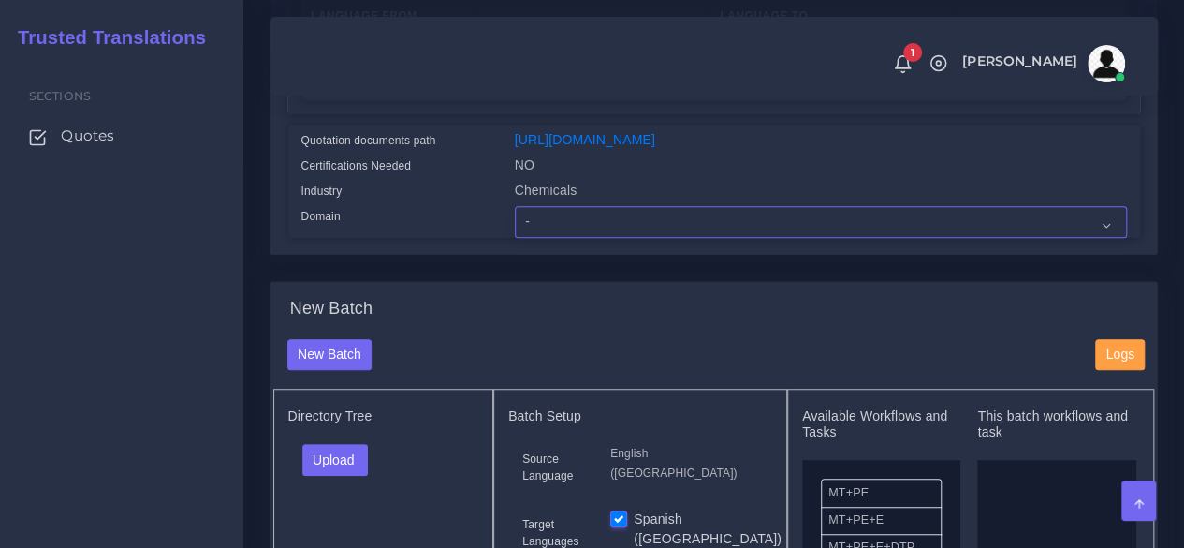
select select "Chemicals"
click at [515, 238] on select "- Advertising and Media Agriculture, Forestry and Fishing Architecture, Buildin…" at bounding box center [821, 222] width 612 height 32
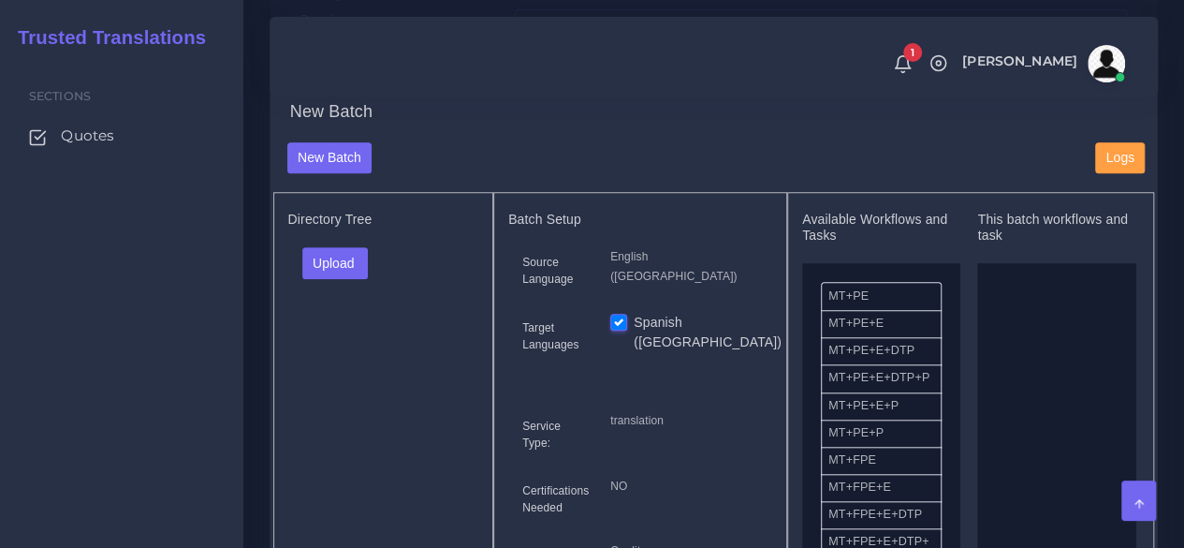
scroll to position [749, 0]
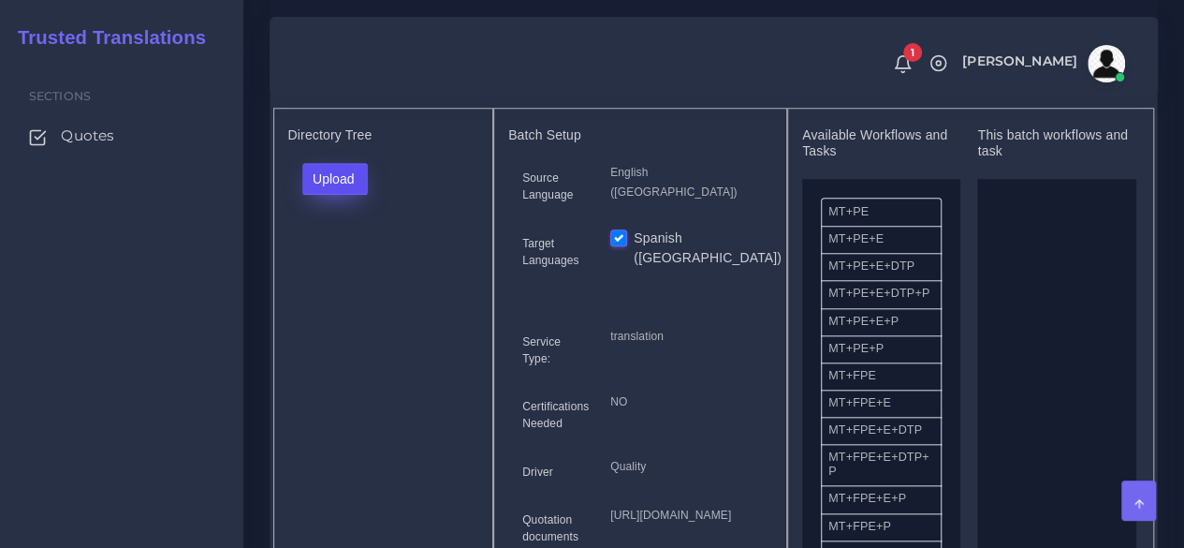
click at [350, 195] on button "Upload" at bounding box center [335, 179] width 66 height 32
click at [339, 261] on label "Files" at bounding box center [367, 249] width 129 height 23
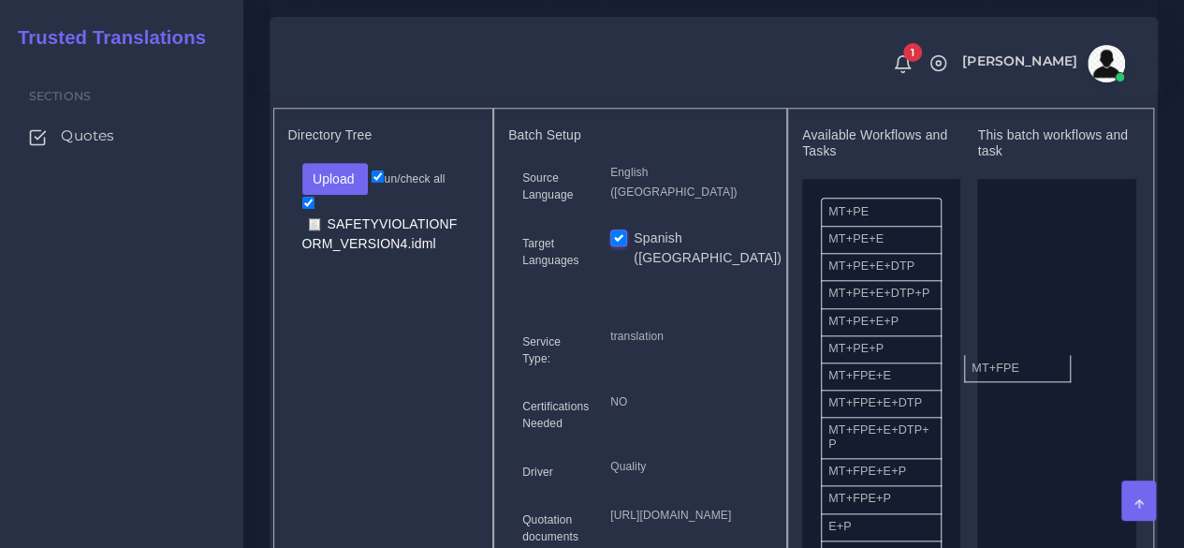
drag, startPoint x: 874, startPoint y: 427, endPoint x: 1017, endPoint y: 407, distance: 144.6
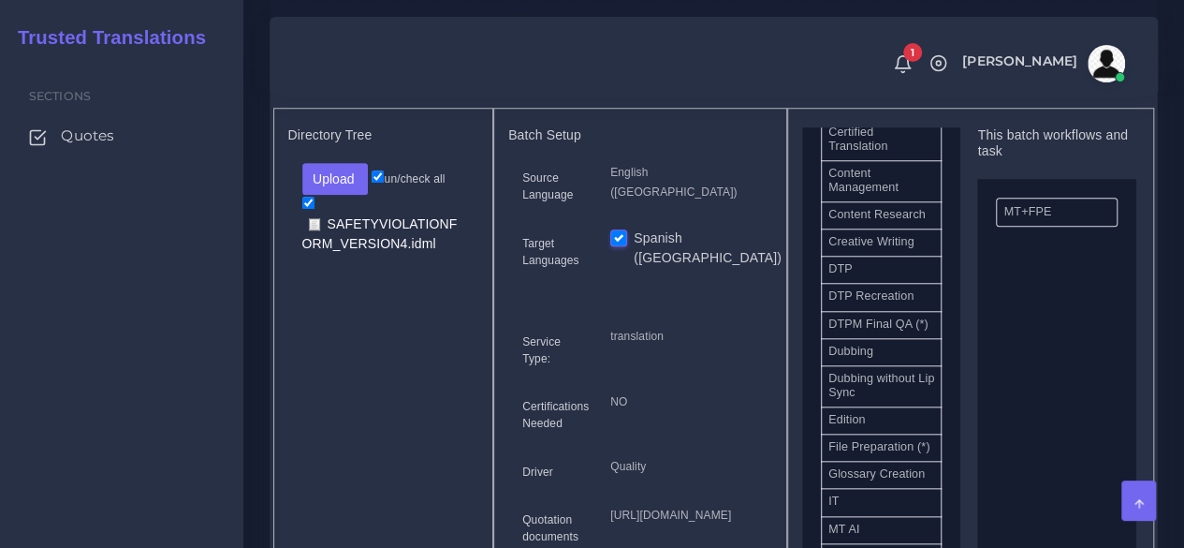
scroll to position [655, 0]
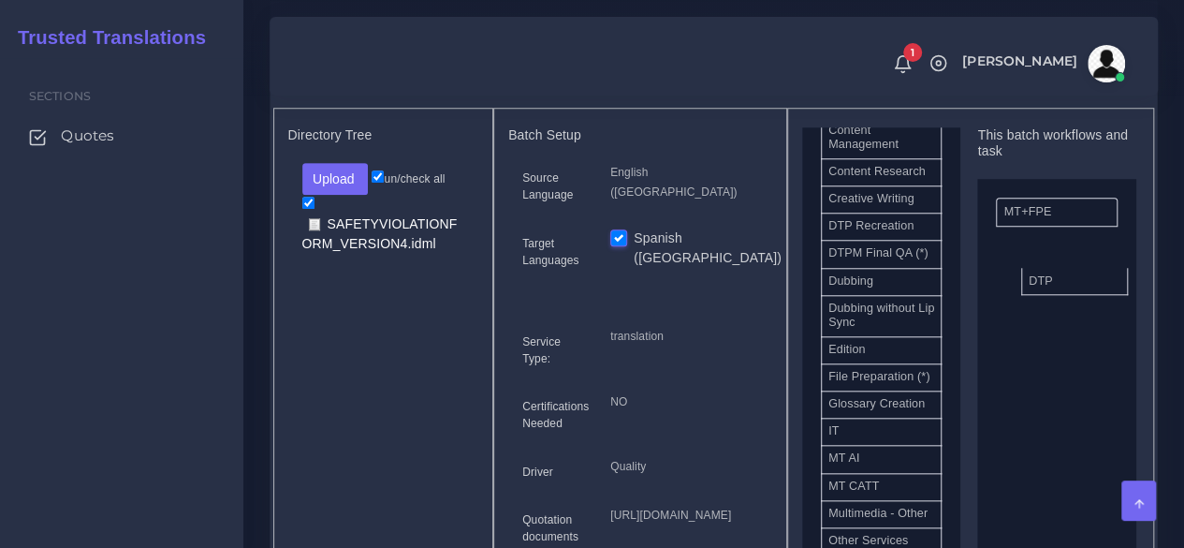
drag, startPoint x: 863, startPoint y: 282, endPoint x: 1063, endPoint y: 315, distance: 203.1
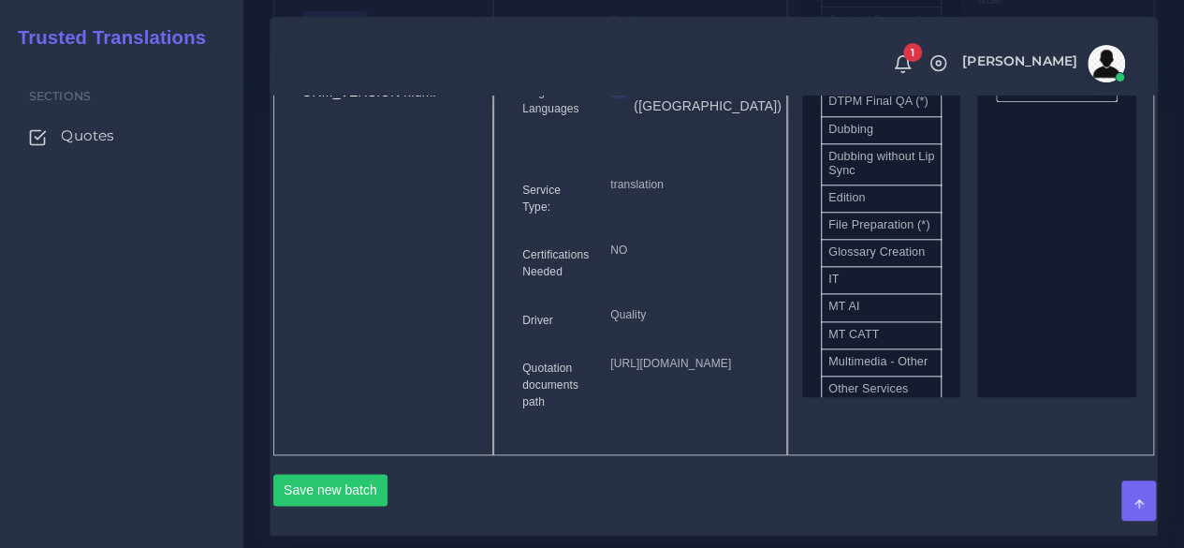
scroll to position [1123, 0]
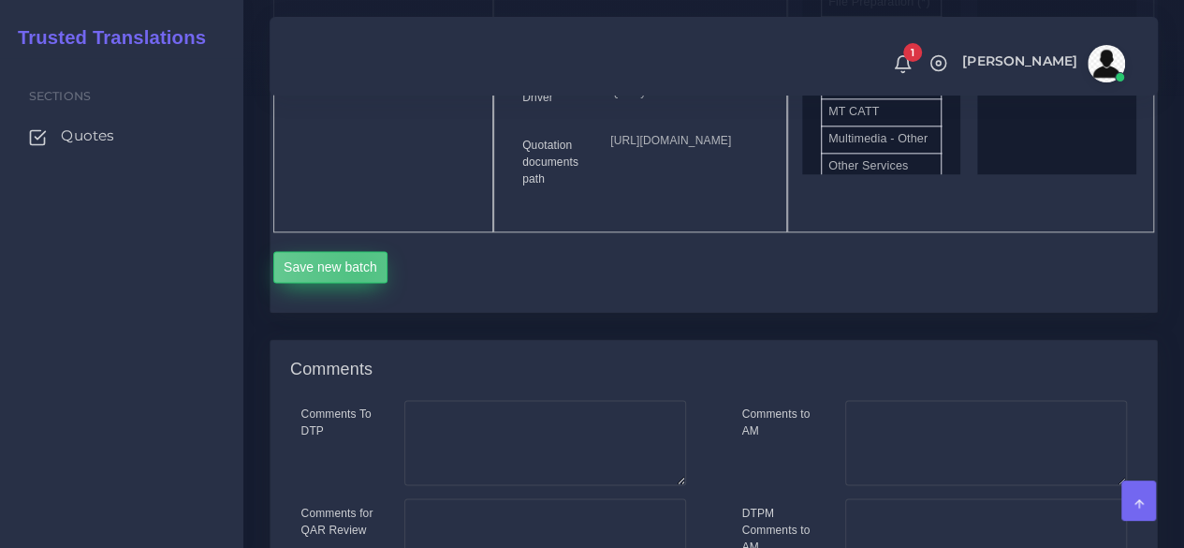
click at [356, 283] on button "Save new batch" at bounding box center [330, 267] width 115 height 32
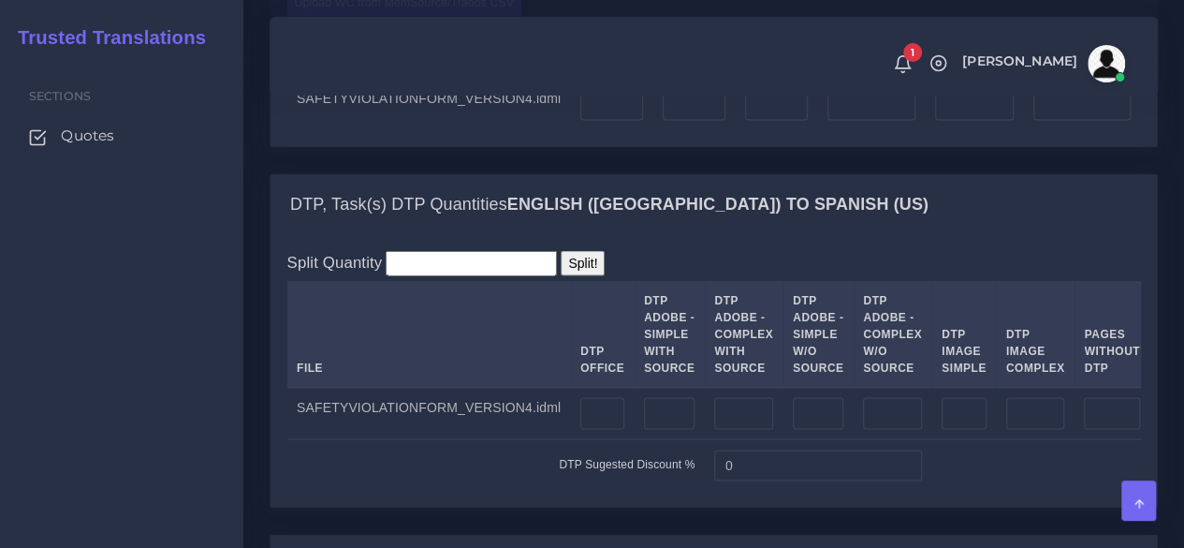
scroll to position [1778, 0]
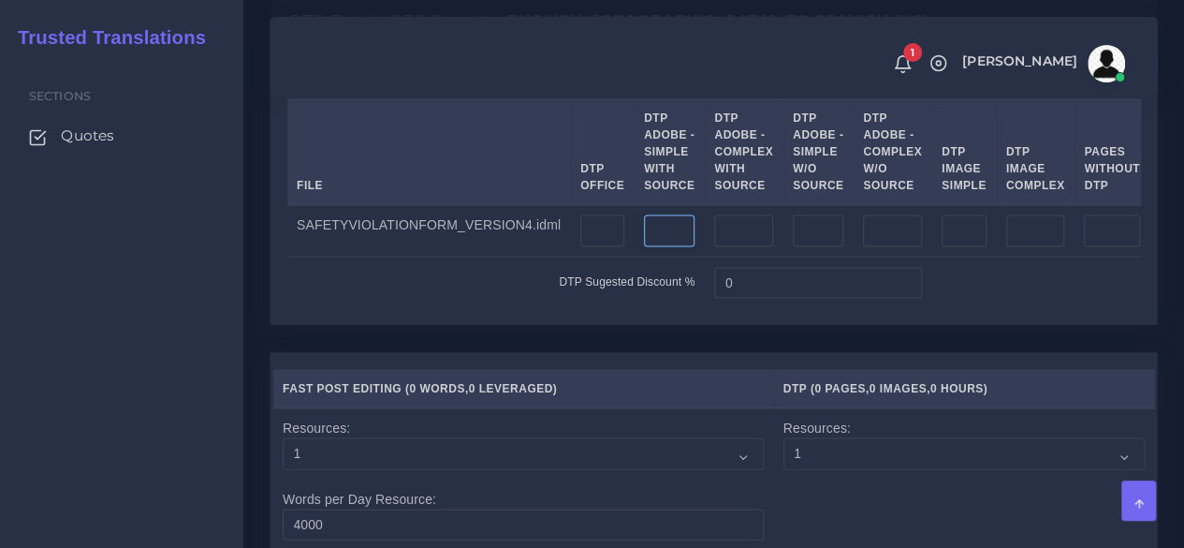
click at [652, 247] on input "number" at bounding box center [669, 231] width 51 height 32
type input "3"
click at [720, 247] on input "number" at bounding box center [743, 231] width 59 height 32
drag, startPoint x: 711, startPoint y: 381, endPoint x: 655, endPoint y: 379, distance: 56.2
click at [655, 257] on tr "SAFETYVIOLATIONFORM_VERSION4.idml 3 2" at bounding box center [790, 231] width 1006 height 52
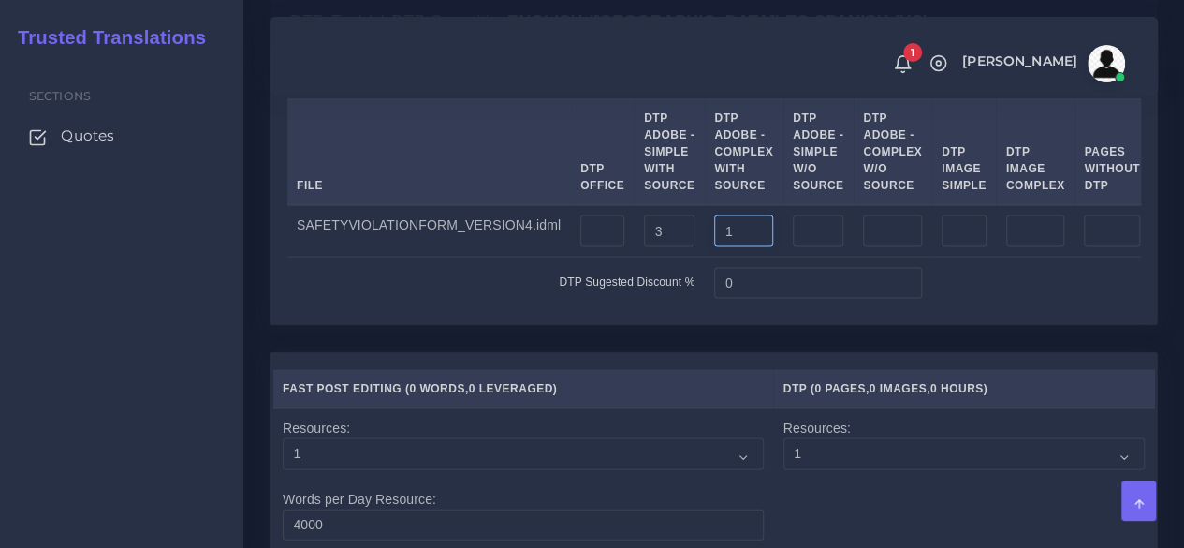
type input "1"
drag, startPoint x: 650, startPoint y: 379, endPoint x: 564, endPoint y: 379, distance: 85.2
click at [564, 257] on tr "SAFETYVIOLATIONFORM_VERSION4.idml 3 1" at bounding box center [790, 231] width 1006 height 52
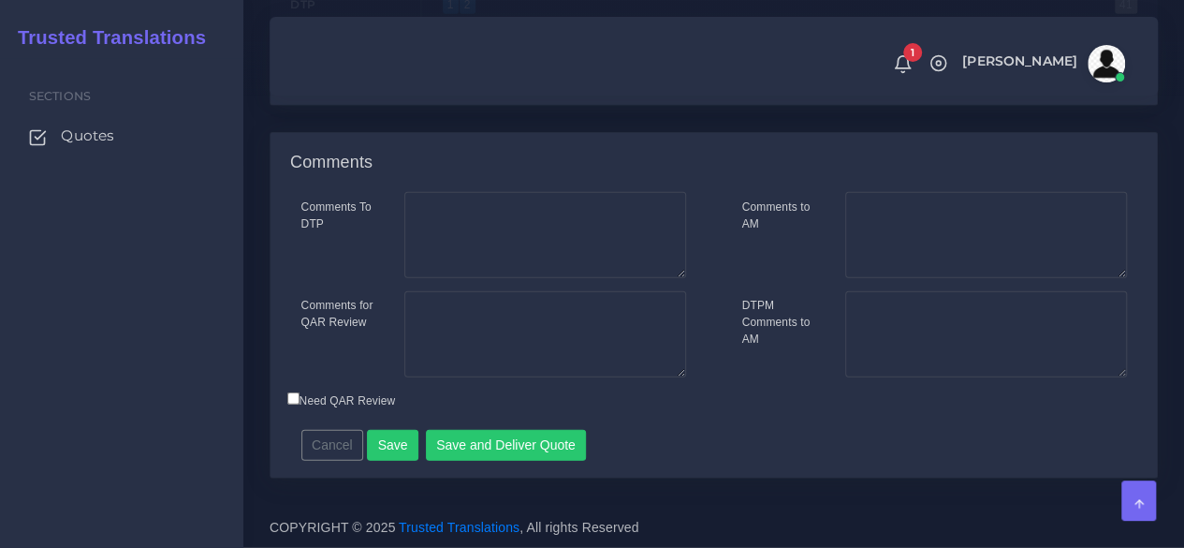
scroll to position [2697, 0]
type input "2"
click at [394, 446] on button "Save" at bounding box center [392, 446] width 51 height 32
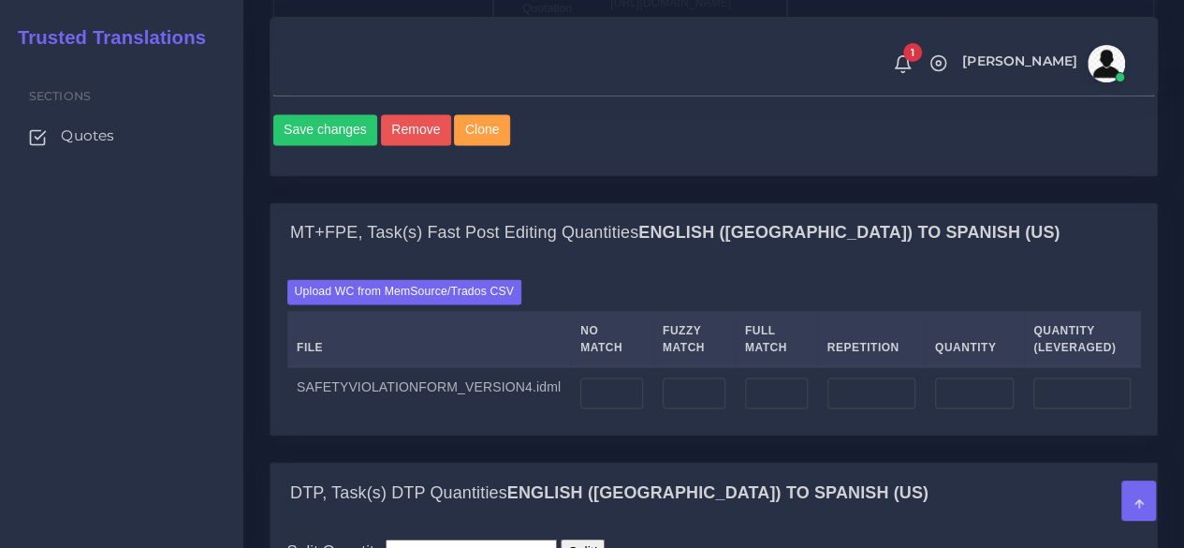
scroll to position [1404, 0]
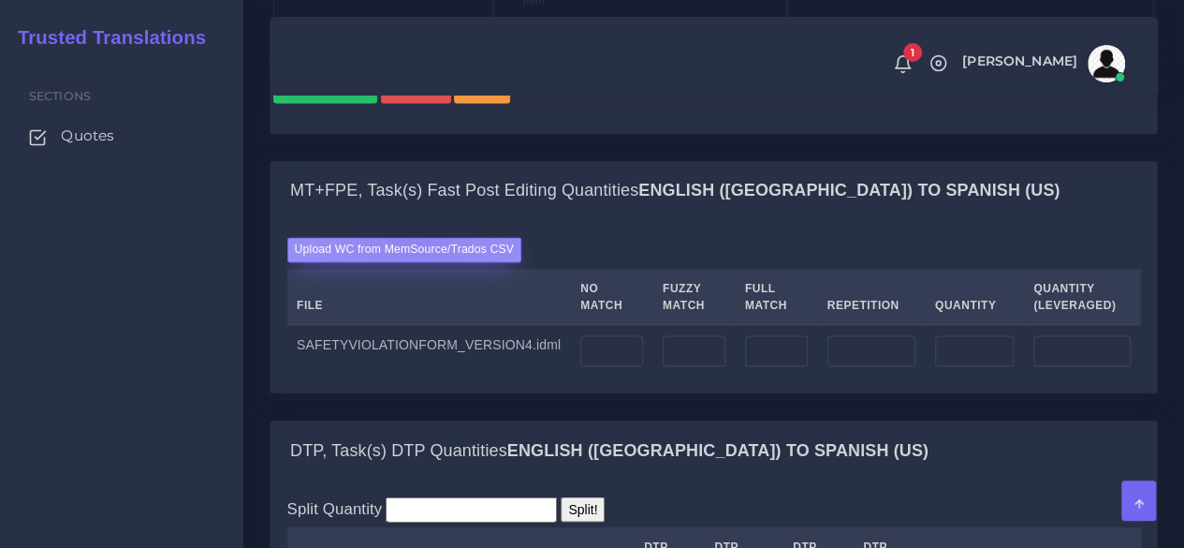
click at [416, 262] on label "Upload WC from MemSource/Trados CSV" at bounding box center [404, 249] width 235 height 25
click at [0, 0] on input "Upload WC from MemSource/Trados CSV" at bounding box center [0, 0] width 0 height 0
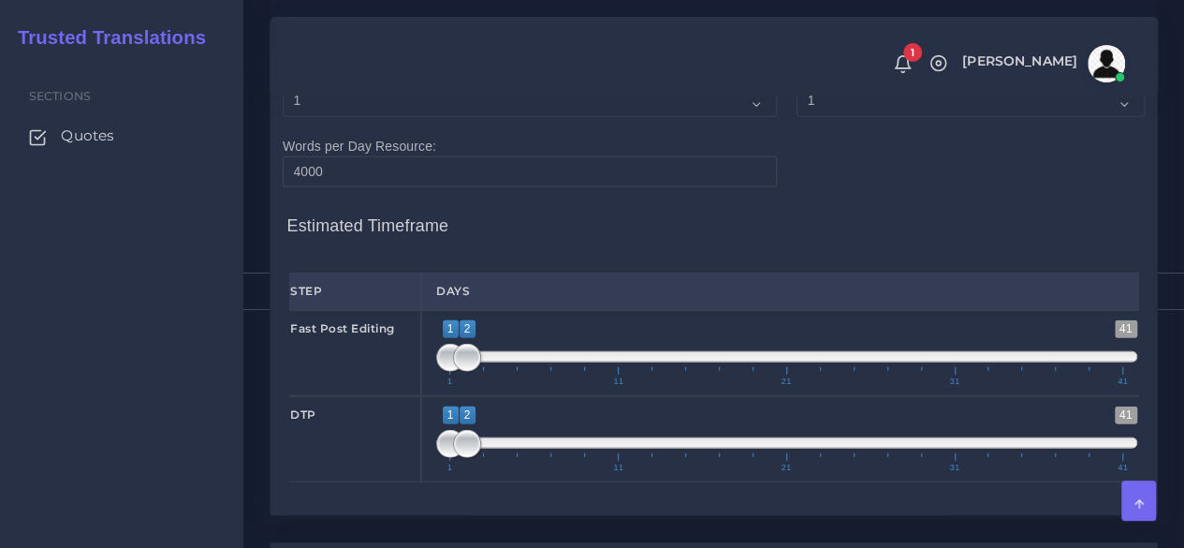
scroll to position [2340, 0]
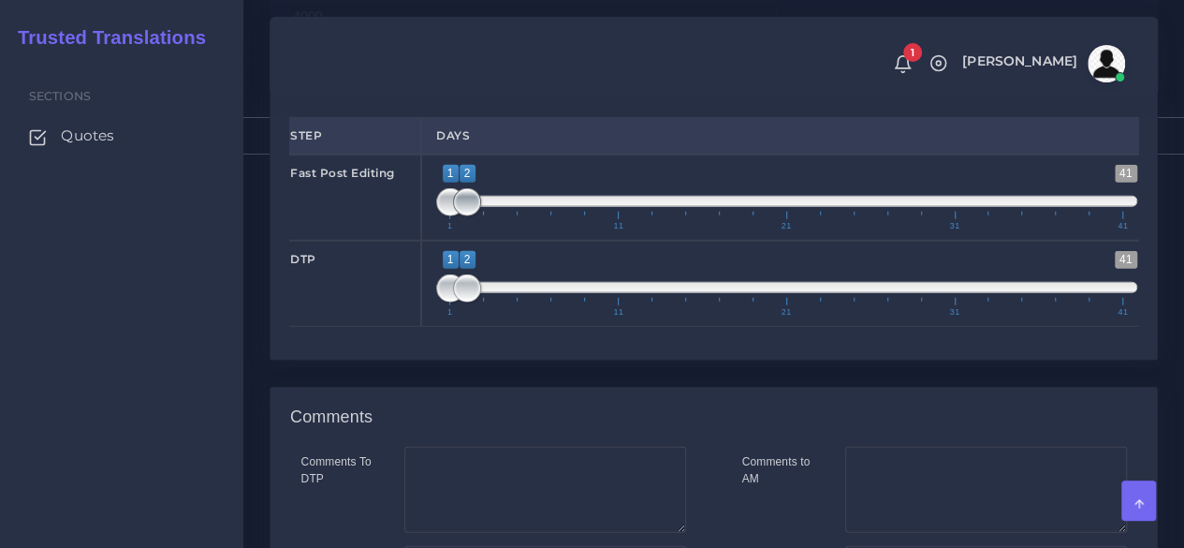
type input "1;1"
drag, startPoint x: 470, startPoint y: 355, endPoint x: 401, endPoint y: 366, distance: 70.2
click at [401, 241] on div "Fast Post Editing 1 41 1 2 1 — 2 1 11 21 31 41 1;1" at bounding box center [713, 197] width 877 height 86
type input "1;1"
drag, startPoint x: 463, startPoint y: 451, endPoint x: 406, endPoint y: 445, distance: 57.5
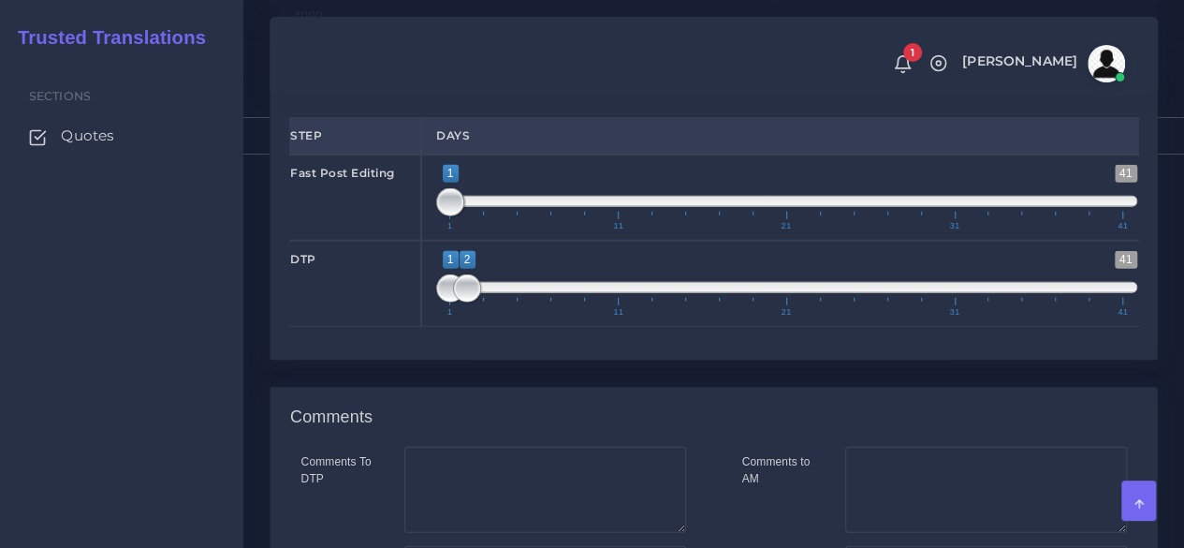
click at [406, 327] on div "DTP 1 41 1 2 1 — 2 1 11 21 31 41 1;1" at bounding box center [713, 284] width 877 height 86
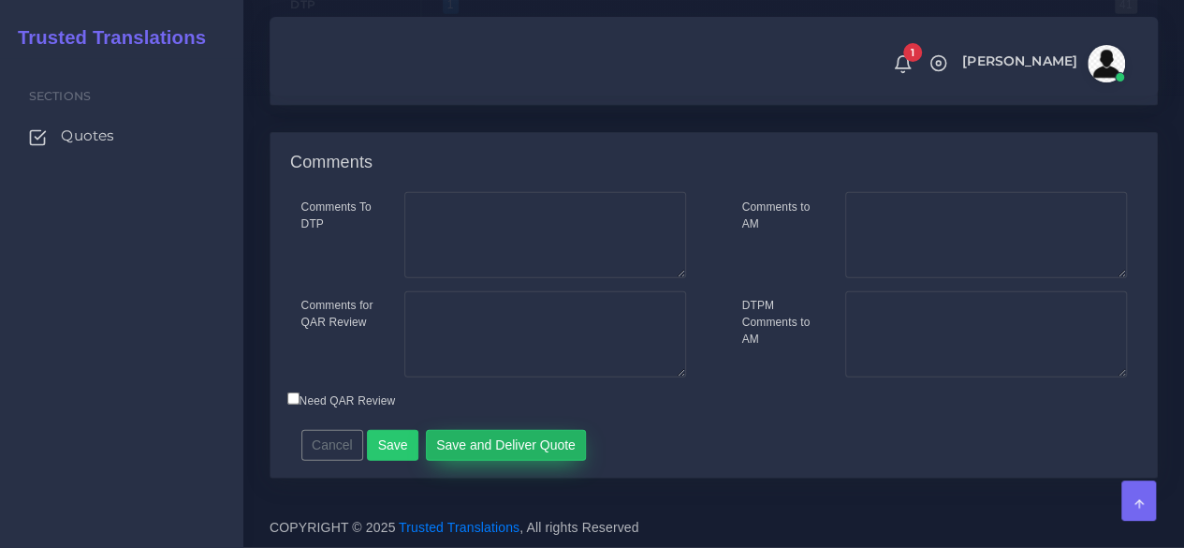
click at [493, 444] on button "Save and Deliver Quote" at bounding box center [506, 446] width 161 height 32
